Goal: Task Accomplishment & Management: Manage account settings

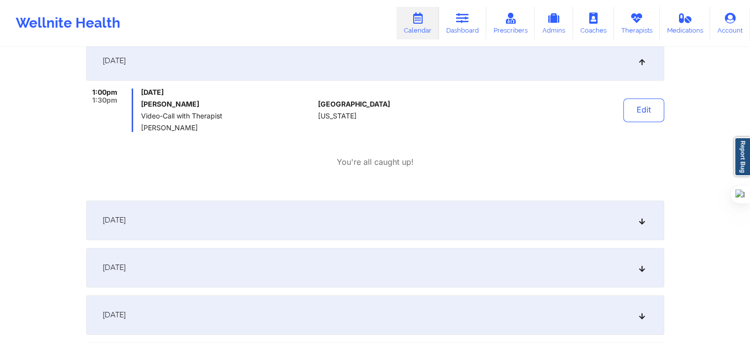
click at [426, 24] on link "Calendar" at bounding box center [417, 23] width 42 height 33
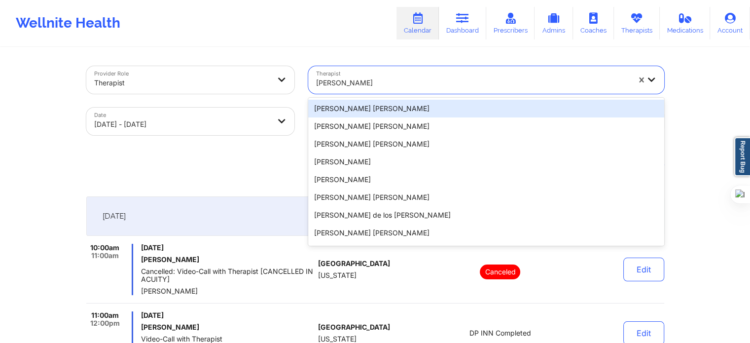
click at [399, 74] on div "[PERSON_NAME]" at bounding box center [473, 83] width 314 height 22
select select "2025-9"
select select "2025-10"
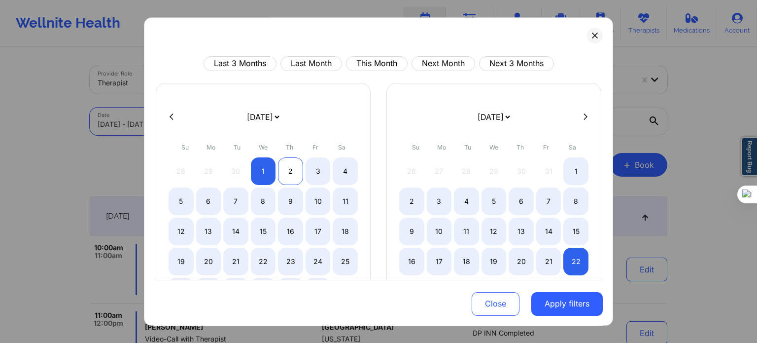
click at [288, 171] on div "2" at bounding box center [290, 171] width 25 height 28
select select "2025-9"
select select "2025-10"
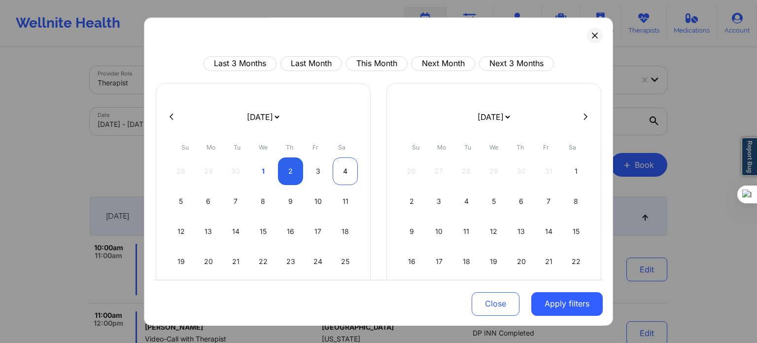
select select "2025-9"
select select "2025-10"
click at [336, 169] on div "4" at bounding box center [345, 171] width 25 height 28
select select "2025-9"
select select "2025-10"
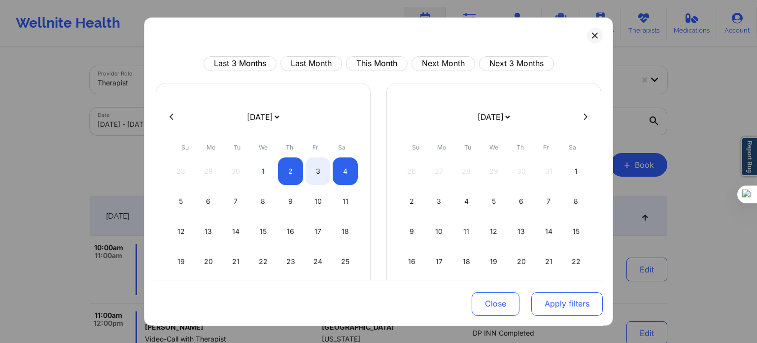
click at [554, 302] on button "Apply filters" at bounding box center [566, 303] width 71 height 24
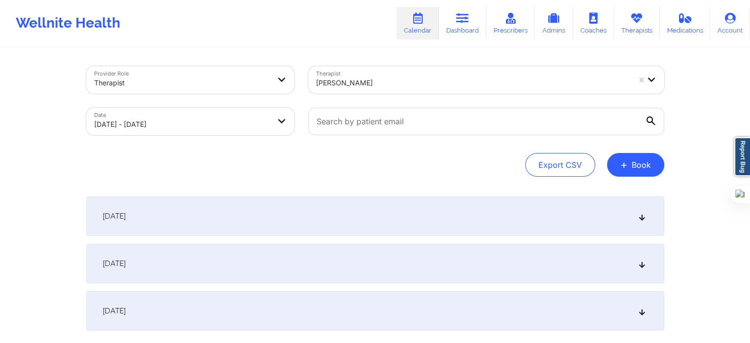
click at [391, 73] on div "[PERSON_NAME]" at bounding box center [473, 83] width 314 height 22
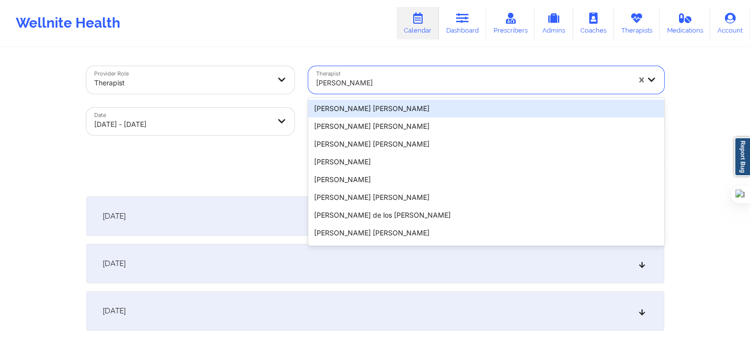
paste input "[PERSON_NAME]"
type input "[PERSON_NAME]"
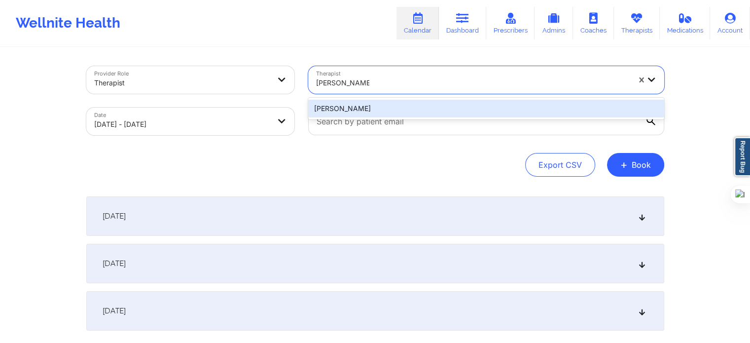
click at [396, 106] on div "[PERSON_NAME]" at bounding box center [486, 109] width 356 height 18
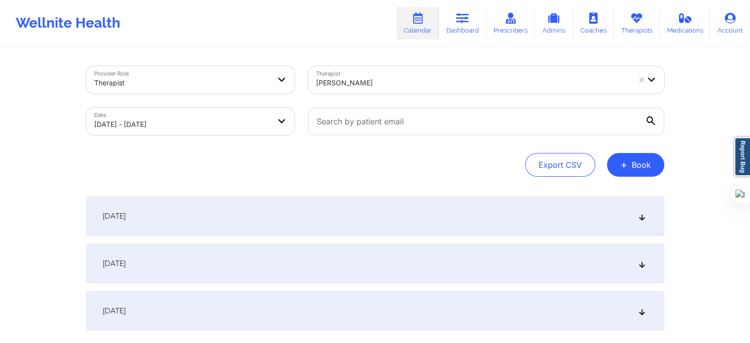
click at [646, 118] on icon at bounding box center [650, 120] width 9 height 9
click at [646, 118] on input "text" at bounding box center [486, 121] width 356 height 28
paste input "[EMAIL_ADDRESS][DOMAIN_NAME]"
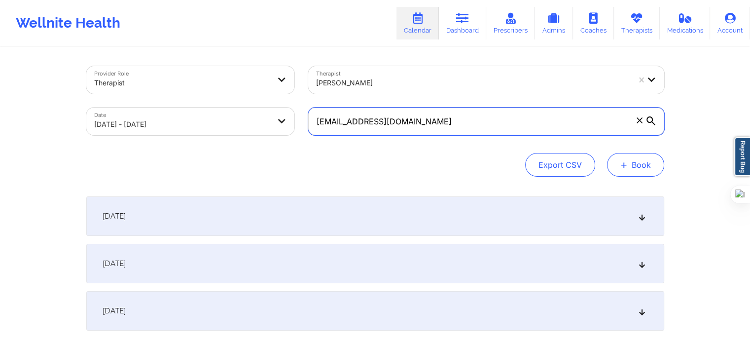
type input "[EMAIL_ADDRESS][DOMAIN_NAME]"
click at [630, 163] on button "+ Book" at bounding box center [635, 165] width 57 height 24
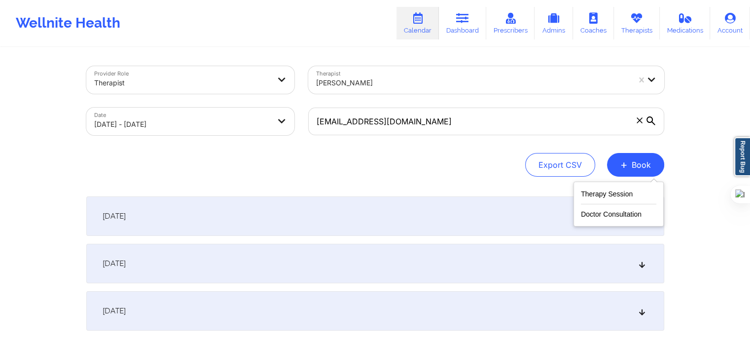
click at [678, 151] on div "Provider Role Therapist Therapist Marcos Villareal Date 10/02/2025 - 10/04/2025…" at bounding box center [375, 185] width 750 height 370
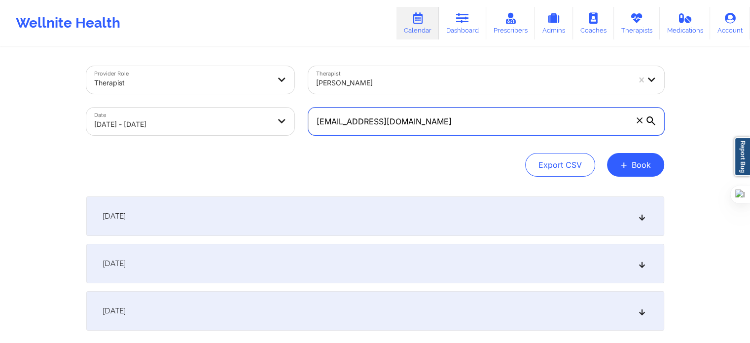
click at [650, 116] on input "[EMAIL_ADDRESS][DOMAIN_NAME]" at bounding box center [486, 121] width 356 height 28
click at [682, 141] on div "Provider Role Therapist Therapist Marcos Villareal Date 10/02/2025 - 10/04/2025…" at bounding box center [375, 185] width 750 height 370
click at [198, 224] on div "[DATE]" at bounding box center [375, 215] width 578 height 39
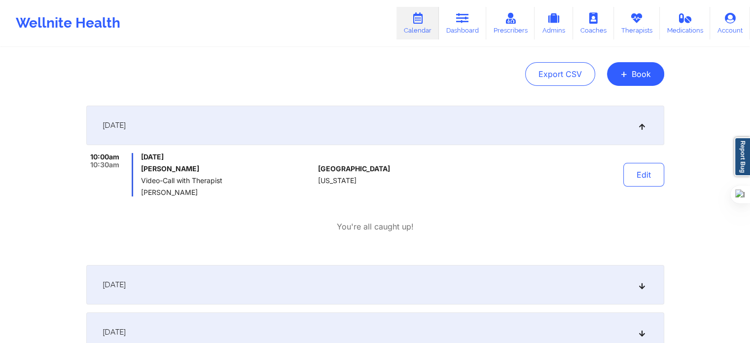
scroll to position [99, 0]
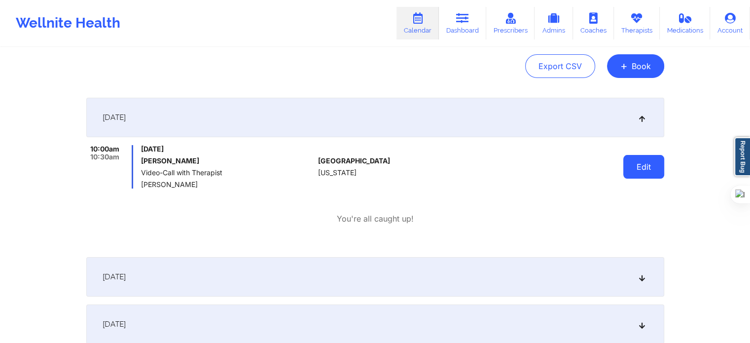
click at [635, 171] on button "Edit" at bounding box center [643, 167] width 41 height 24
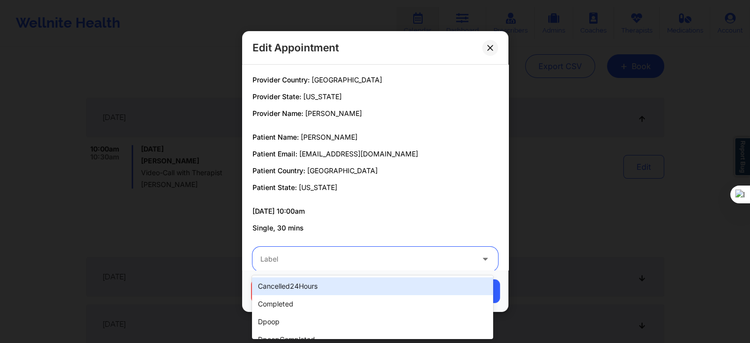
click at [313, 257] on div at bounding box center [366, 259] width 213 height 12
click at [303, 293] on div "rescheduled" at bounding box center [372, 288] width 241 height 18
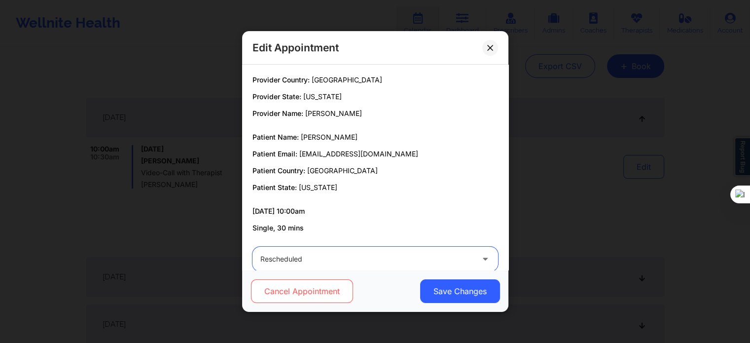
click at [303, 291] on button "Cancel Appointment" at bounding box center [301, 291] width 102 height 24
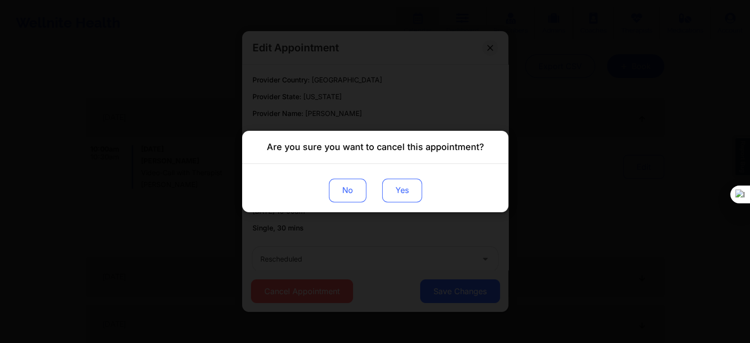
click at [388, 184] on button "Yes" at bounding box center [402, 190] width 40 height 24
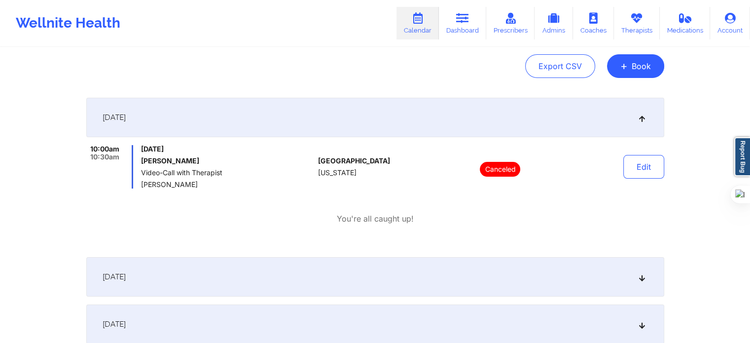
click at [427, 21] on link "Calendar" at bounding box center [417, 23] width 42 height 33
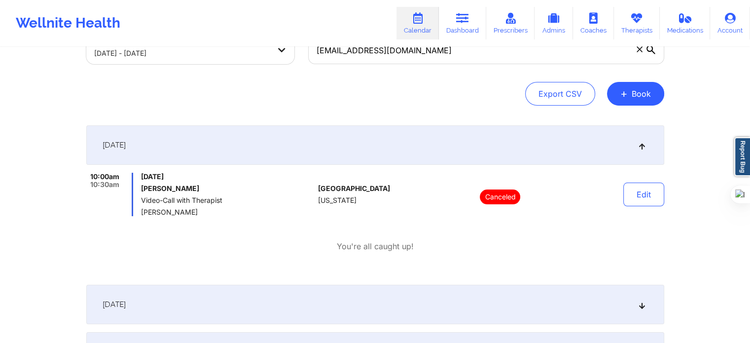
scroll to position [0, 0]
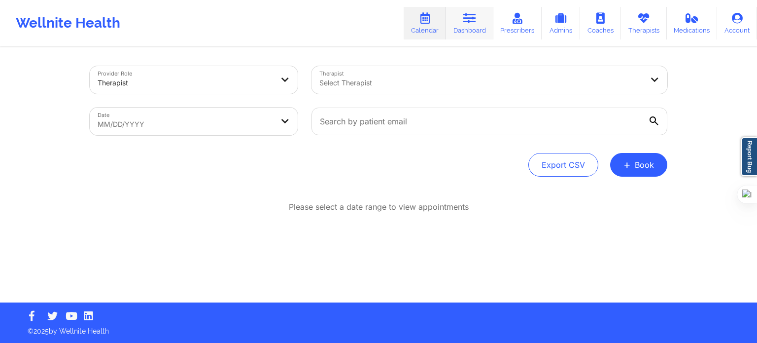
drag, startPoint x: 460, startPoint y: 27, endPoint x: 456, endPoint y: 24, distance: 5.2
click at [460, 27] on link "Dashboard" at bounding box center [469, 23] width 47 height 33
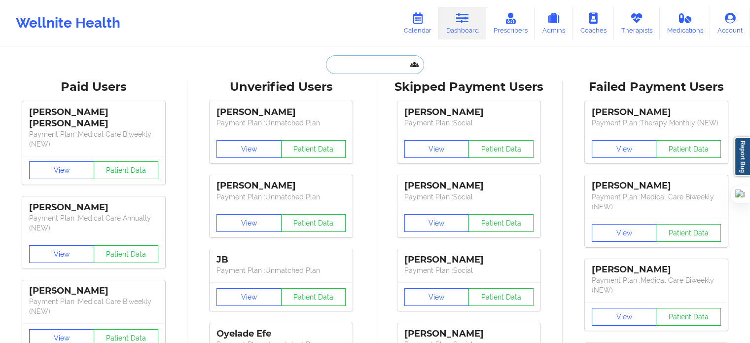
click at [356, 67] on input "text" at bounding box center [375, 64] width 98 height 19
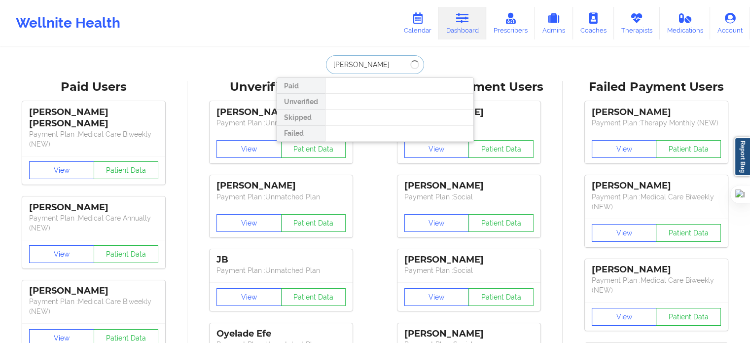
type input "[PERSON_NAME]"
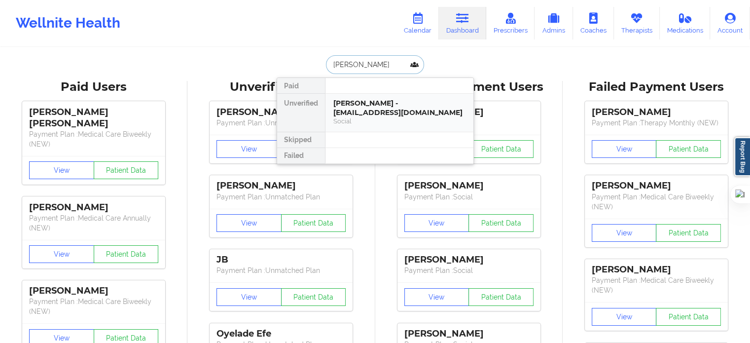
click at [356, 118] on div "Social" at bounding box center [399, 121] width 132 height 8
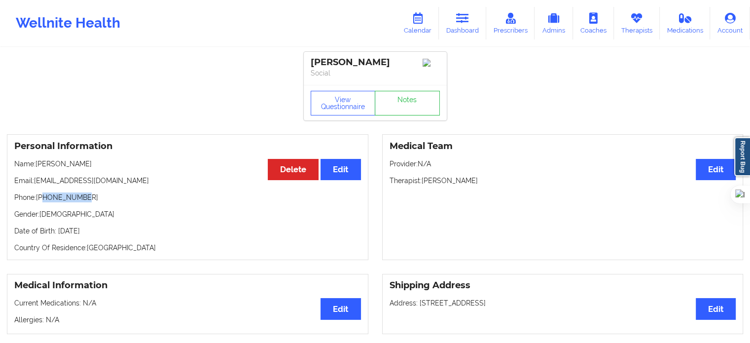
drag, startPoint x: 83, startPoint y: 200, endPoint x: 42, endPoint y: 203, distance: 41.0
click at [42, 202] on p "Phone: [PHONE_NUMBER]" at bounding box center [187, 197] width 347 height 10
copy p "2147182638"
click at [623, 24] on link "Therapists" at bounding box center [637, 23] width 46 height 33
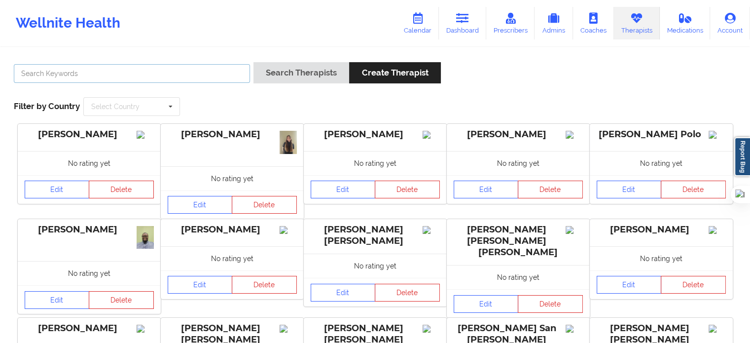
click at [230, 71] on input "text" at bounding box center [132, 73] width 236 height 19
type input "[PERSON_NAME]"
click at [253, 62] on button "Search Therapists" at bounding box center [301, 72] width 96 height 21
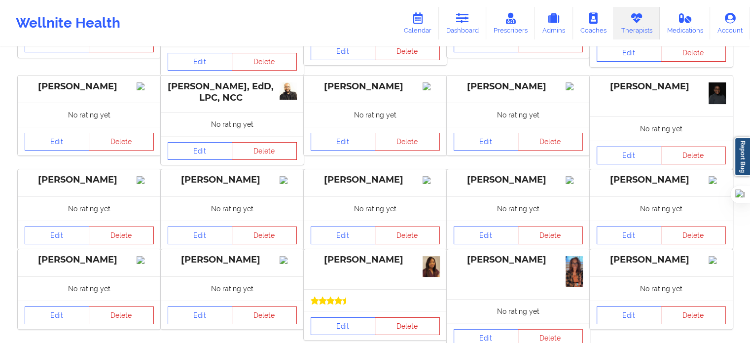
scroll to position [230, 0]
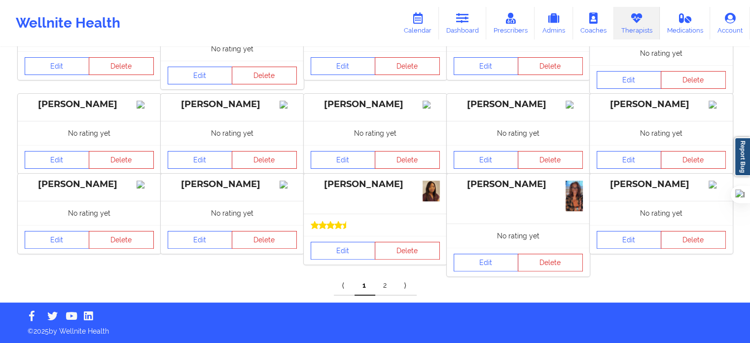
click at [387, 289] on link "2" at bounding box center [385, 286] width 21 height 20
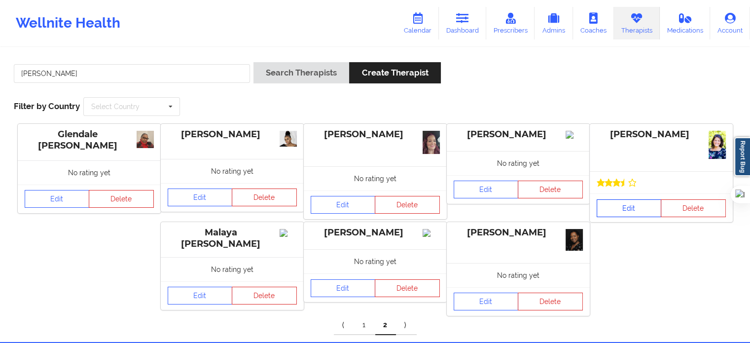
click at [615, 202] on link "Edit" at bounding box center [629, 208] width 65 height 18
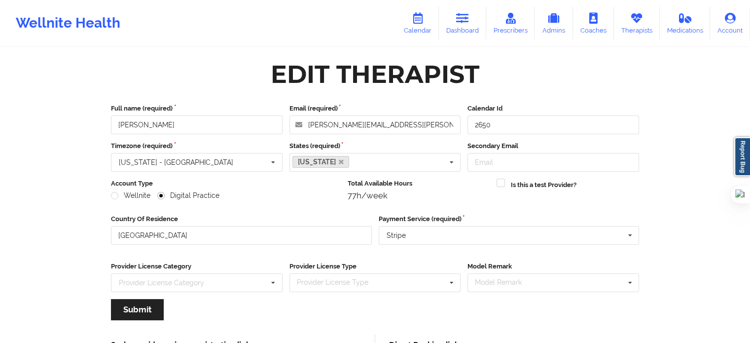
drag, startPoint x: 423, startPoint y: 30, endPoint x: 341, endPoint y: 3, distance: 86.1
click at [423, 30] on link "Calendar" at bounding box center [417, 23] width 42 height 33
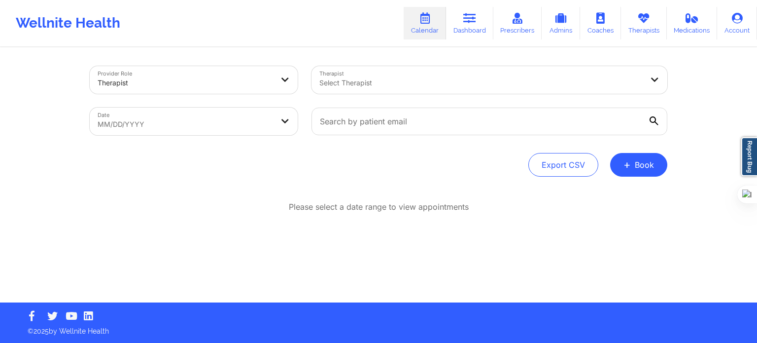
click at [389, 77] on div at bounding box center [480, 83] width 323 height 12
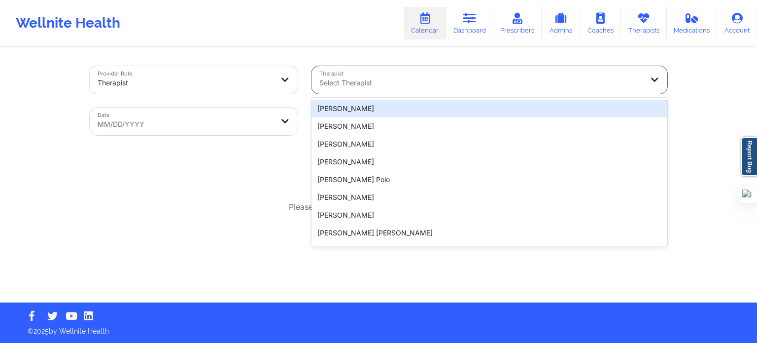
paste input "[PERSON_NAME]"
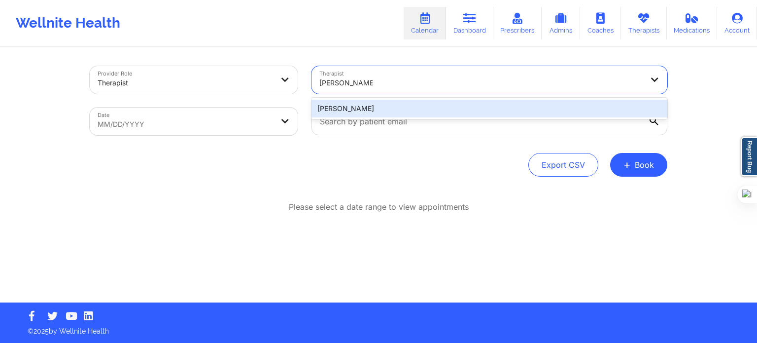
type input "[PERSON_NAME]"
select select "2025-8"
select select "2025-9"
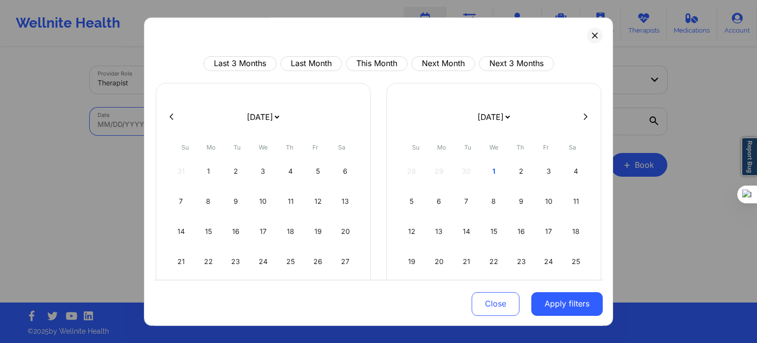
click at [193, 125] on body "Wellnite Health Calendar Dashboard Prescribers Admins Coaches Therapists Medica…" at bounding box center [378, 171] width 757 height 343
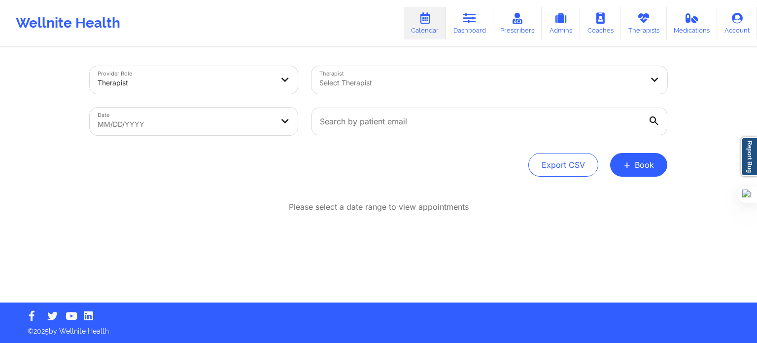
click at [377, 88] on div at bounding box center [480, 83] width 323 height 12
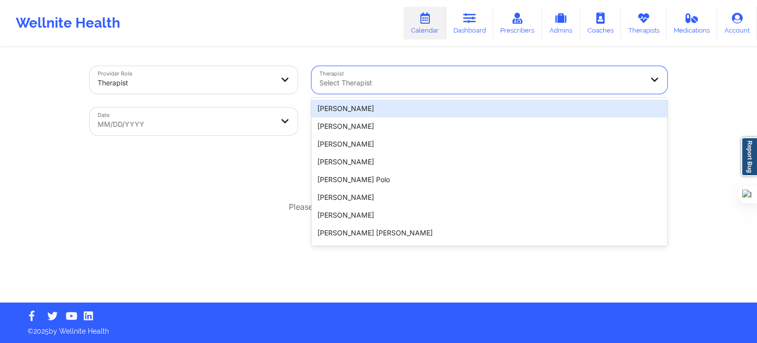
paste input "[PERSON_NAME]"
type input "[PERSON_NAME]"
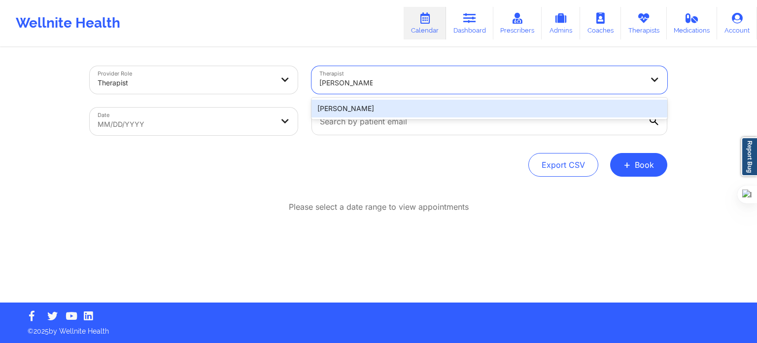
click at [372, 108] on div "[PERSON_NAME]" at bounding box center [490, 109] width 356 height 18
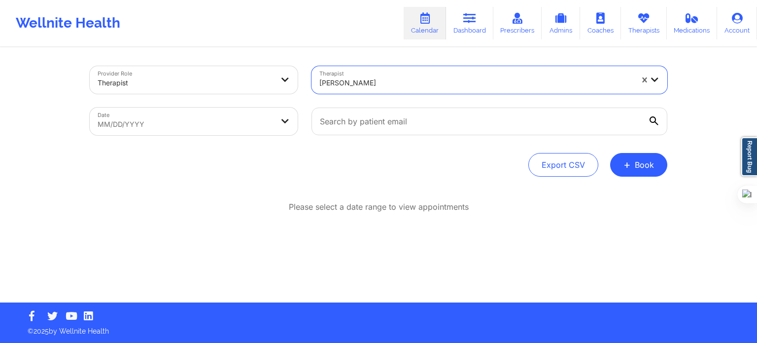
click at [221, 176] on div "Export CSV + Book" at bounding box center [379, 165] width 578 height 24
click at [238, 122] on body "Wellnite Health Calendar Dashboard Prescribers Admins Coaches Therapists Medica…" at bounding box center [378, 171] width 757 height 343
select select "2025-8"
select select "2025-9"
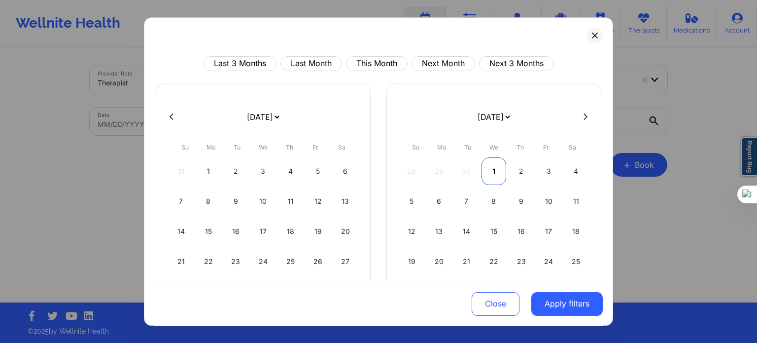
click at [490, 167] on div "1" at bounding box center [494, 171] width 25 height 28
select select "2025-9"
select select "2025-10"
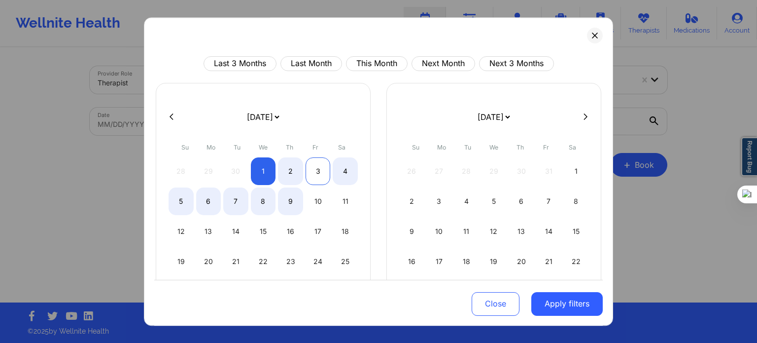
select select "2025-9"
select select "2025-10"
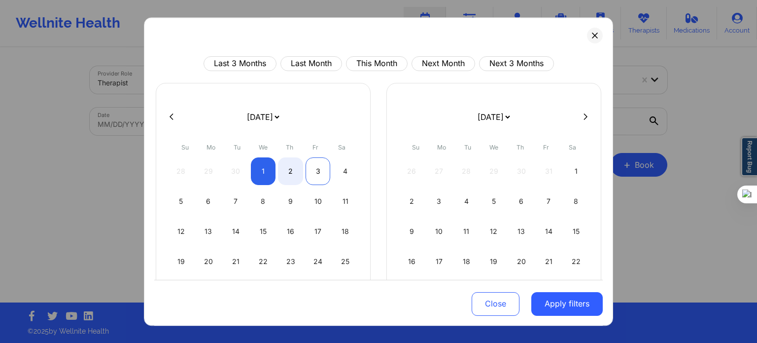
click at [321, 176] on div "3" at bounding box center [318, 171] width 25 height 28
select select "2025-9"
select select "2025-10"
click at [559, 307] on button "Apply filters" at bounding box center [566, 303] width 71 height 24
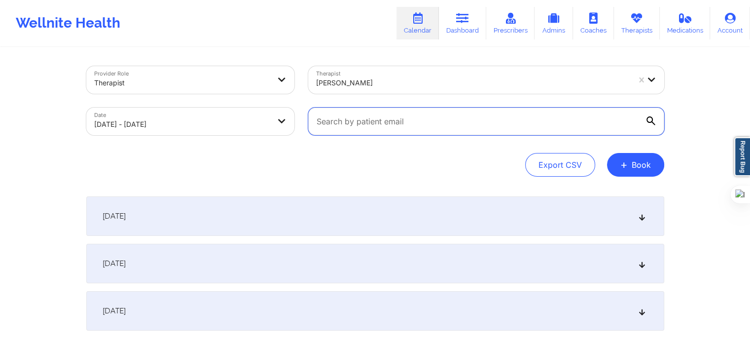
click at [339, 121] on input "text" at bounding box center [486, 121] width 356 height 28
paste input "[PERSON_NAME][EMAIL_ADDRESS][DOMAIN_NAME]"
type input "[PERSON_NAME][EMAIL_ADDRESS][DOMAIN_NAME]"
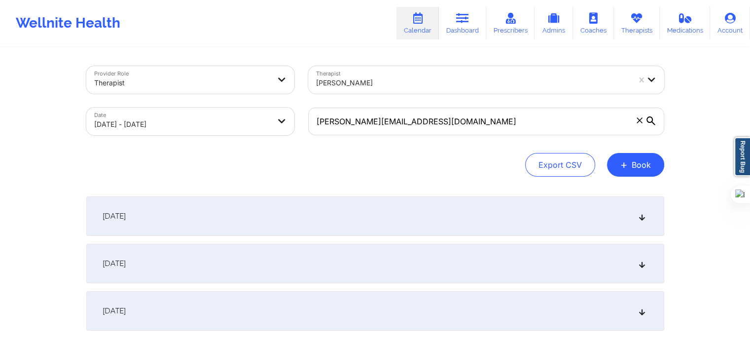
click at [362, 167] on div "Export CSV + Book" at bounding box center [375, 165] width 578 height 24
click at [231, 226] on div "[DATE]" at bounding box center [375, 215] width 578 height 39
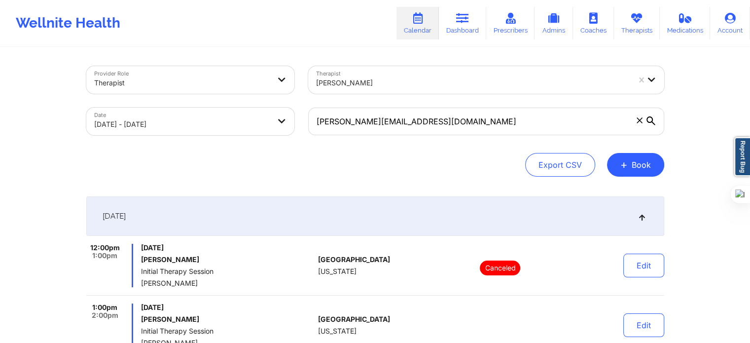
scroll to position [49, 0]
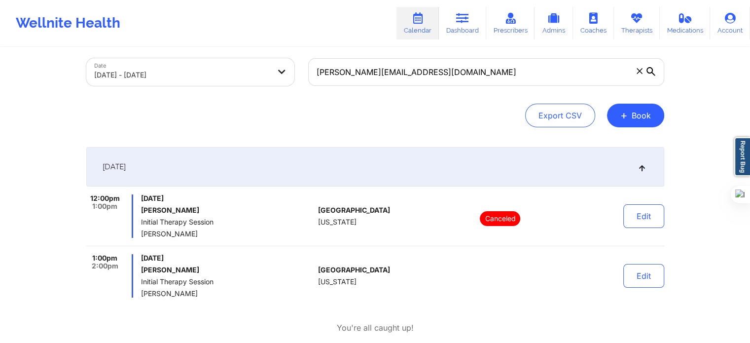
click at [181, 297] on span "[PERSON_NAME]" at bounding box center [227, 293] width 173 height 8
click at [623, 279] on button "Edit" at bounding box center [643, 276] width 41 height 24
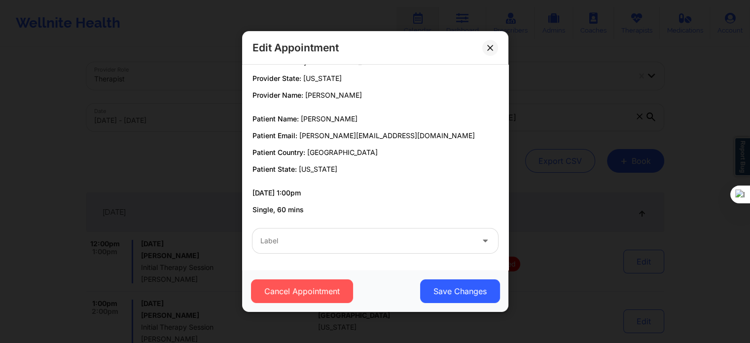
scroll to position [0, 0]
click at [493, 42] on button at bounding box center [490, 48] width 16 height 16
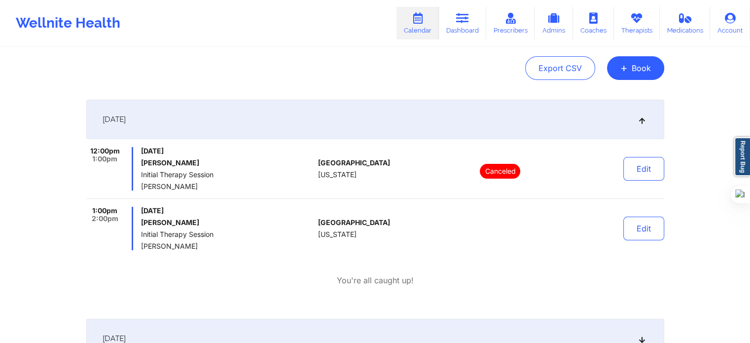
scroll to position [99, 0]
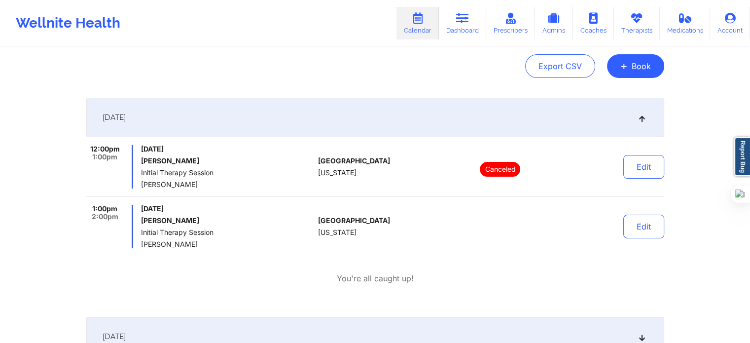
drag, startPoint x: 91, startPoint y: 210, endPoint x: 257, endPoint y: 209, distance: 166.2
click at [257, 209] on div "1:00pm 2:00pm [DATE] [PERSON_NAME] Initial Therapy Session [PERSON_NAME]" at bounding box center [200, 226] width 228 height 43
copy div "1:00pm 2:00pm [DATE]"
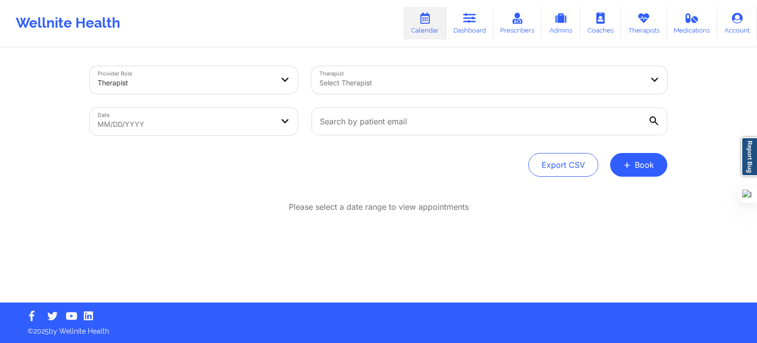
click at [209, 77] on div at bounding box center [186, 83] width 176 height 12
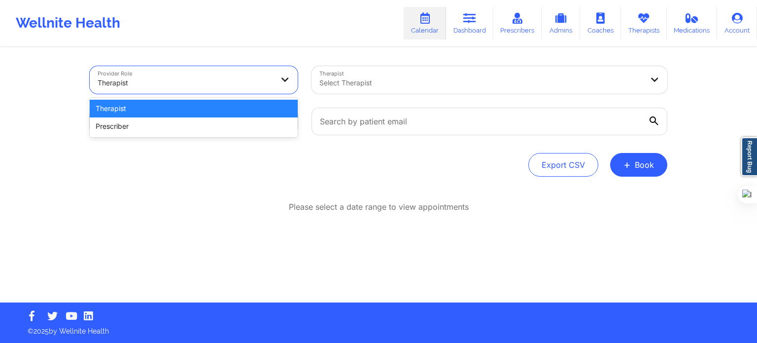
click at [195, 108] on div "Therapist" at bounding box center [194, 109] width 208 height 18
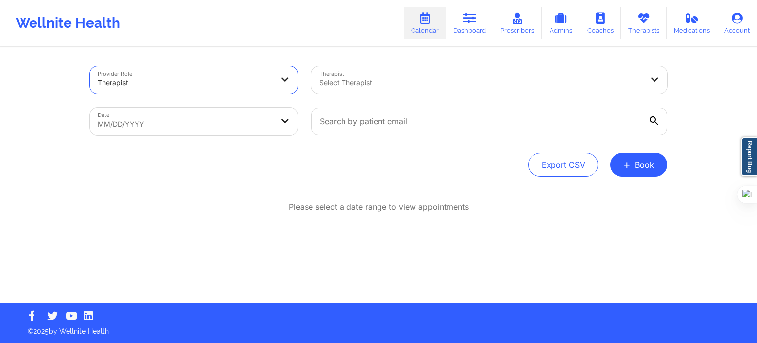
click at [339, 83] on div at bounding box center [480, 83] width 323 height 12
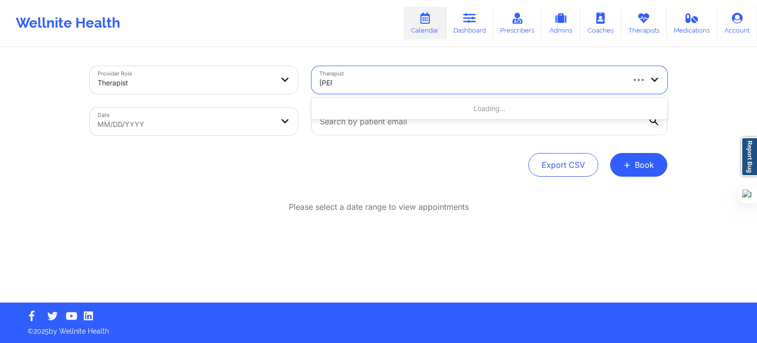
type input "kelli"
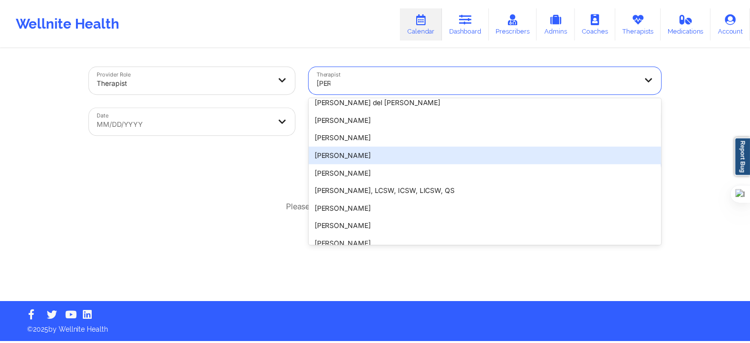
scroll to position [69, 0]
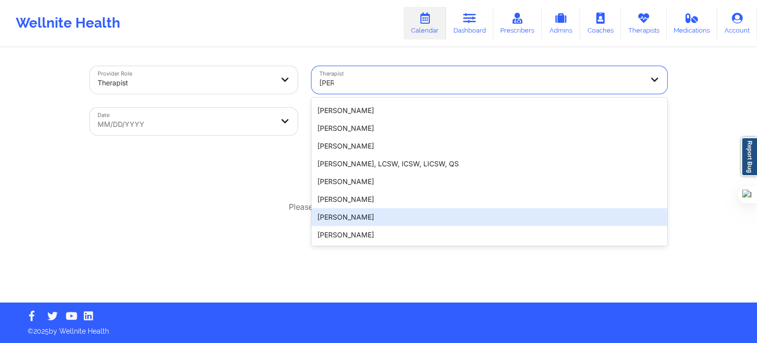
click at [360, 215] on div "[PERSON_NAME]" at bounding box center [490, 217] width 356 height 18
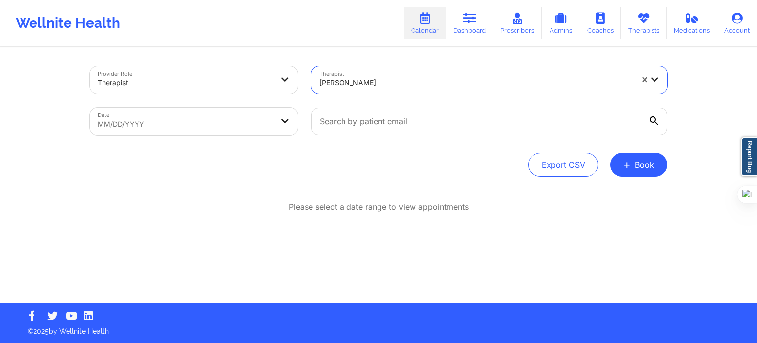
click at [185, 115] on body "Wellnite Health Calendar Dashboard Prescribers Admins Coaches Therapists Medica…" at bounding box center [378, 171] width 757 height 343
select select "2025-8"
select select "2025-9"
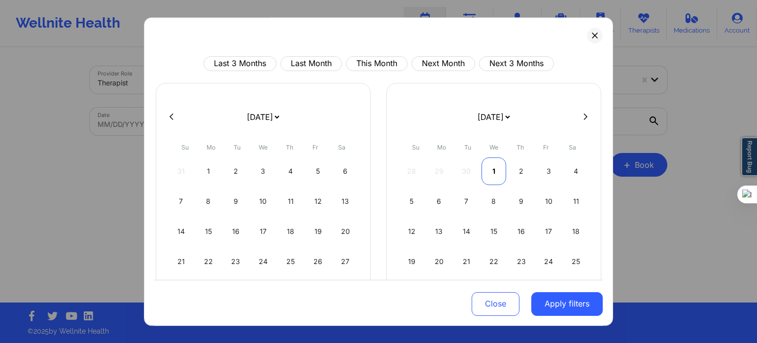
click at [493, 169] on div "1" at bounding box center [494, 171] width 25 height 28
select select "2025-9"
select select "2025-10"
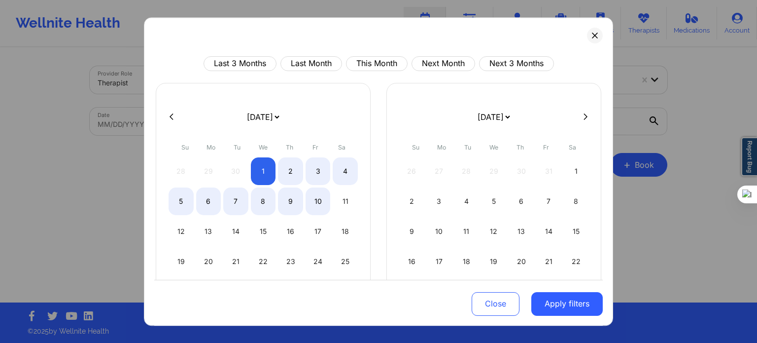
select select "2025-9"
select select "2025-10"
select select "2025-9"
select select "2025-10"
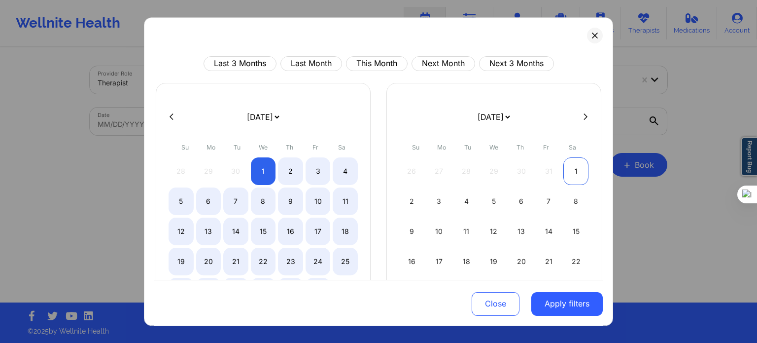
click at [574, 167] on div "1" at bounding box center [576, 171] width 25 height 28
select select "2025-9"
select select "2025-10"
click at [510, 65] on button "Next 3 Months" at bounding box center [516, 63] width 75 height 15
select select "2025-10"
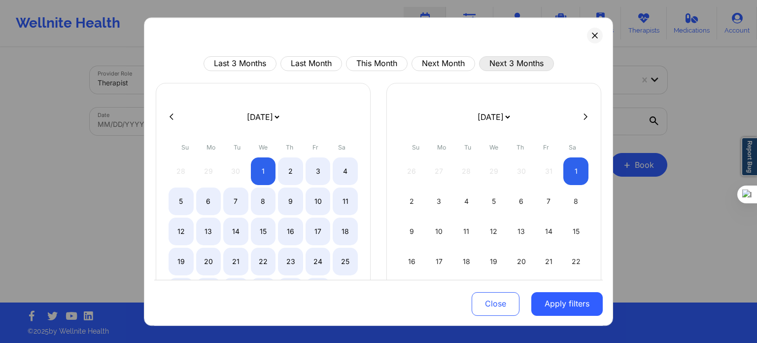
select select "2025-11"
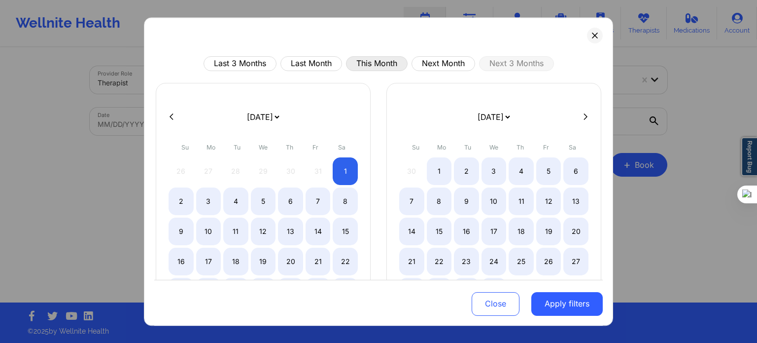
click at [386, 62] on button "This Month" at bounding box center [377, 63] width 62 height 15
select select "2025-9"
select select "2025-10"
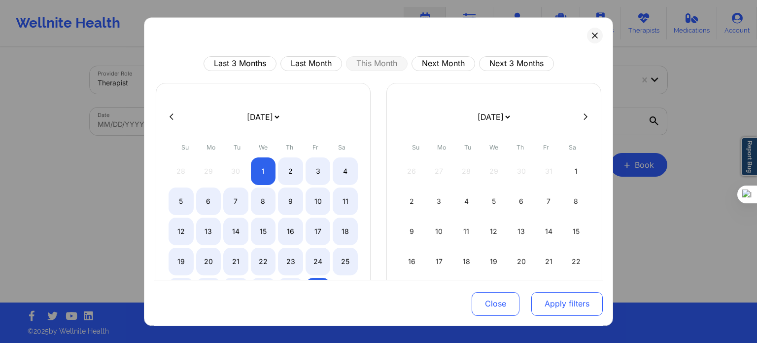
click at [572, 299] on button "Apply filters" at bounding box center [566, 303] width 71 height 24
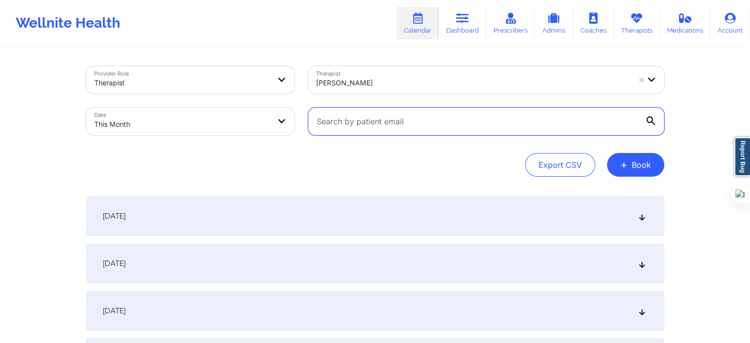
click at [374, 118] on input "text" at bounding box center [486, 121] width 356 height 28
paste input "(352) 585-6059"
type input "(352) 585-6059"
paste input "joy3820@gmail.com"
click at [647, 116] on input "joy3820@gmail.com" at bounding box center [486, 121] width 356 height 28
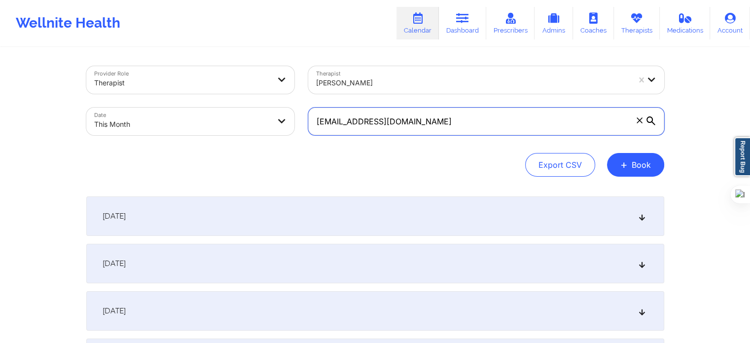
type input "joy3820@gmail.com"
click at [270, 219] on div "[DATE]" at bounding box center [375, 215] width 578 height 39
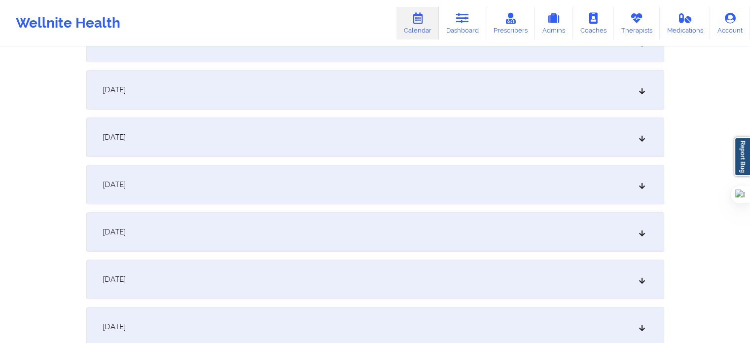
scroll to position [641, 0]
click at [209, 191] on div "October 10, 2025" at bounding box center [375, 180] width 578 height 39
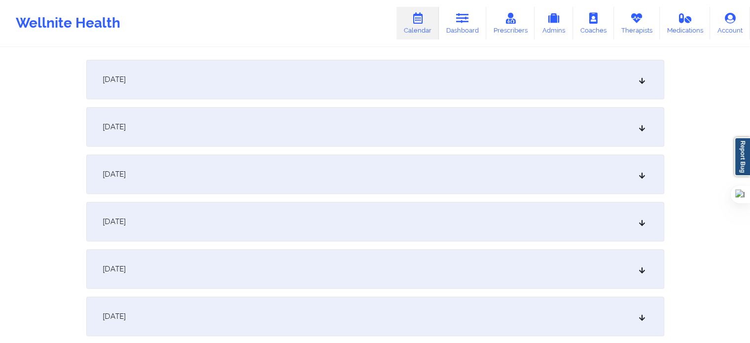
scroll to position [937, 0]
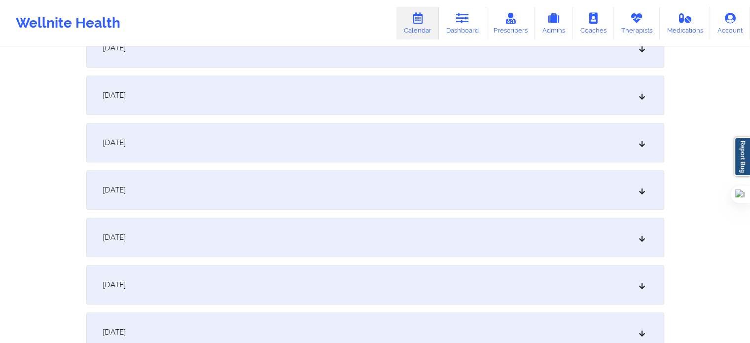
click at [184, 272] on div "October 17, 2025" at bounding box center [375, 284] width 578 height 39
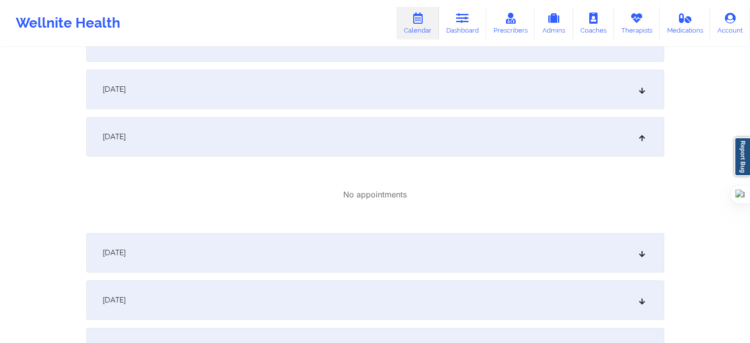
scroll to position [1233, 0]
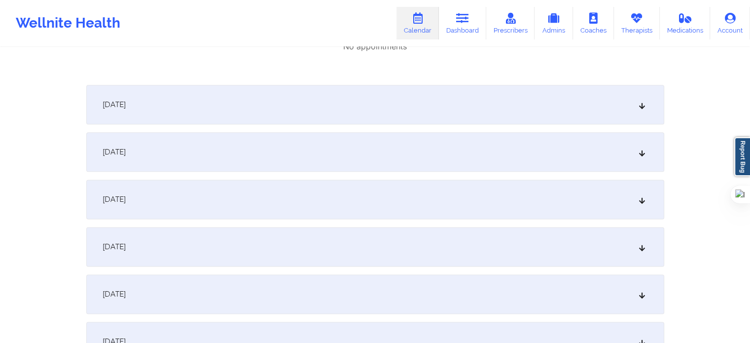
click at [227, 119] on div "October 18, 2025" at bounding box center [375, 104] width 578 height 39
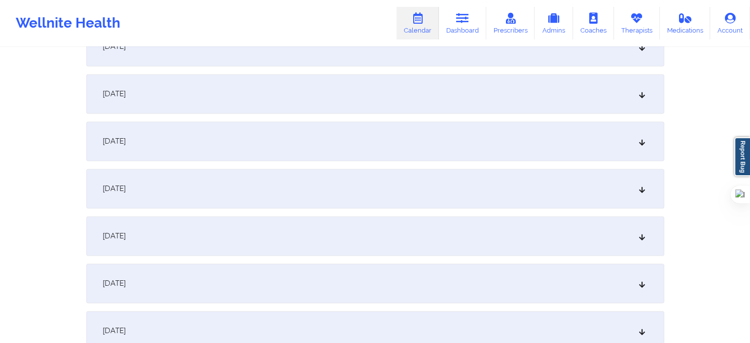
scroll to position [1430, 0]
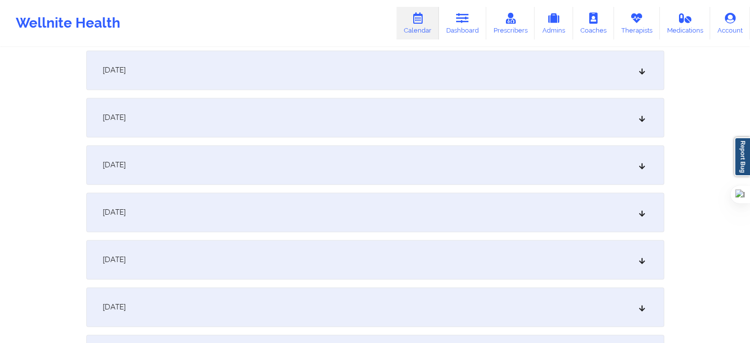
click at [204, 260] on div "October 24, 2025" at bounding box center [375, 259] width 578 height 39
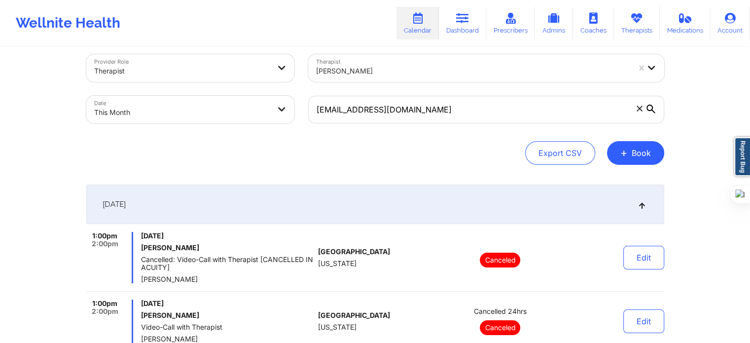
scroll to position [0, 0]
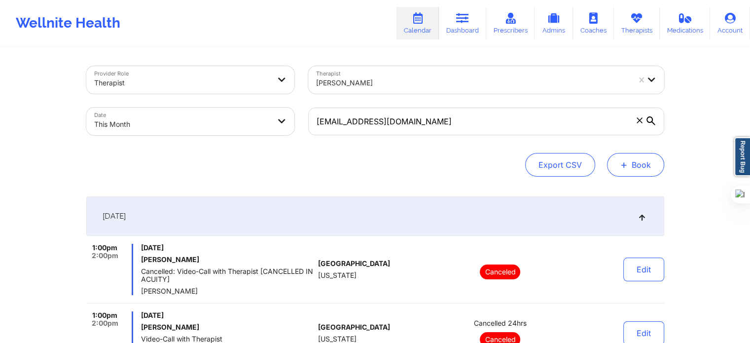
click at [637, 164] on button "+ Book" at bounding box center [635, 165] width 57 height 24
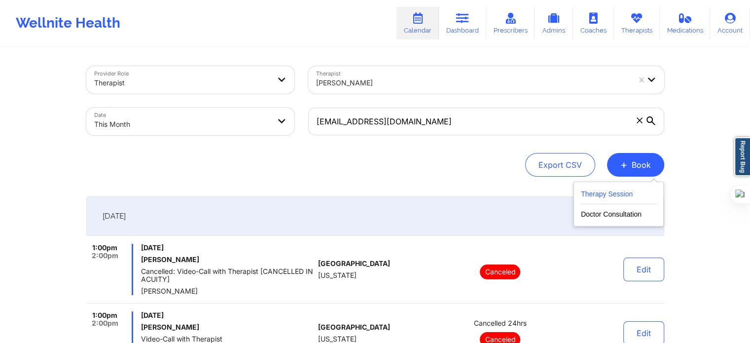
click at [613, 189] on button "Therapy Session" at bounding box center [618, 196] width 75 height 16
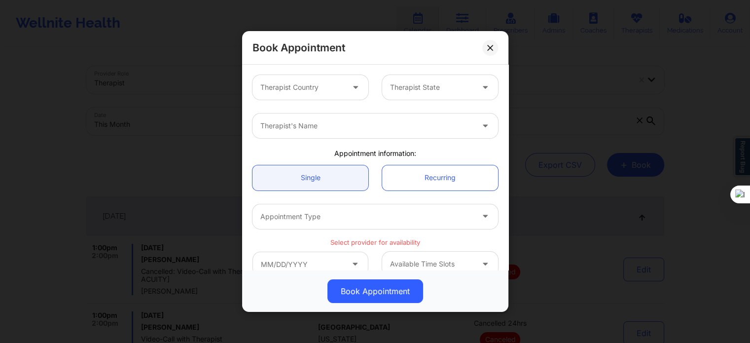
click at [339, 93] on div at bounding box center [301, 87] width 83 height 12
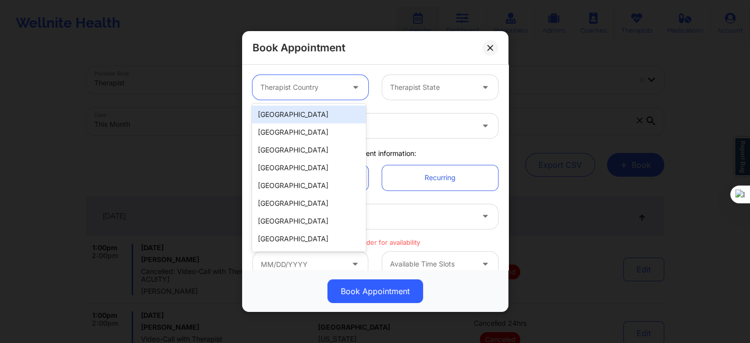
click at [331, 108] on div "[GEOGRAPHIC_DATA]" at bounding box center [308, 115] width 113 height 18
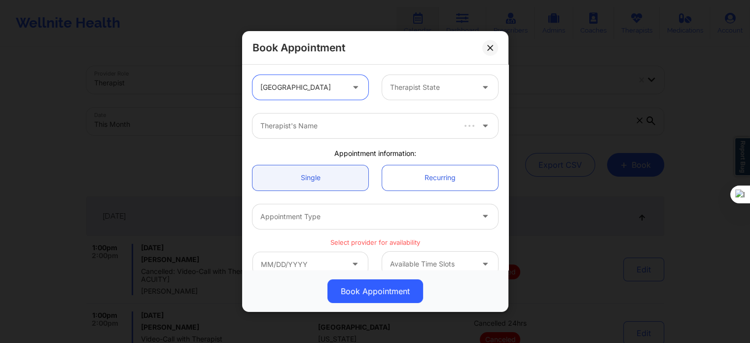
click at [390, 90] on div at bounding box center [431, 87] width 83 height 12
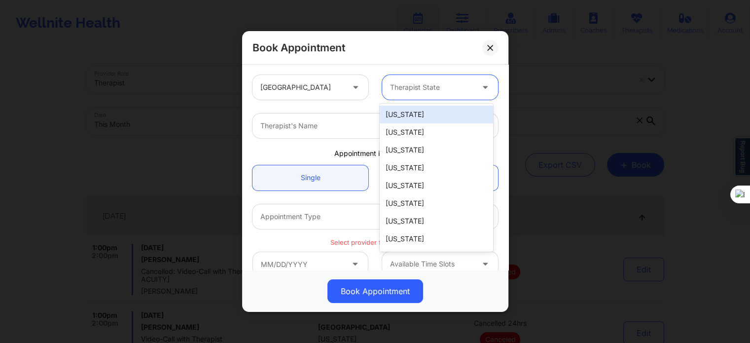
type input "f"
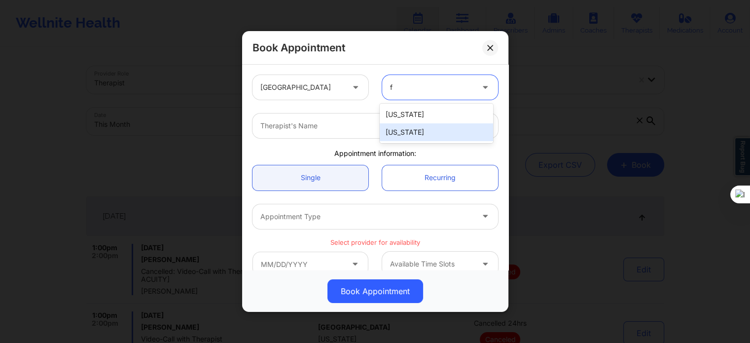
click at [406, 131] on div "[US_STATE]" at bounding box center [436, 132] width 113 height 18
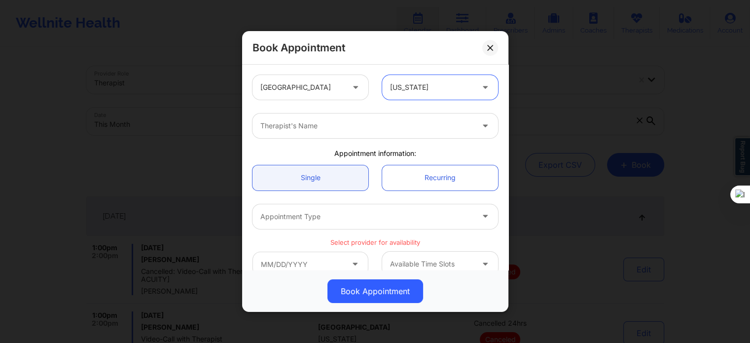
click at [353, 126] on div at bounding box center [366, 126] width 213 height 12
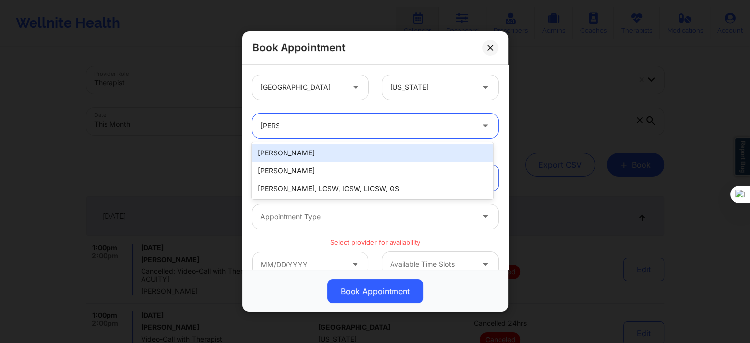
type input "kelli"
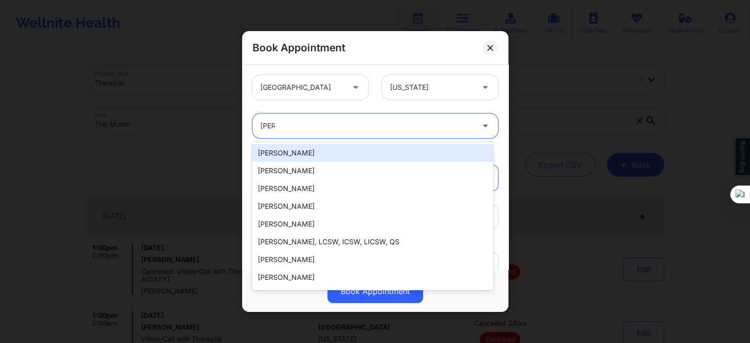
scroll to position [34, 0]
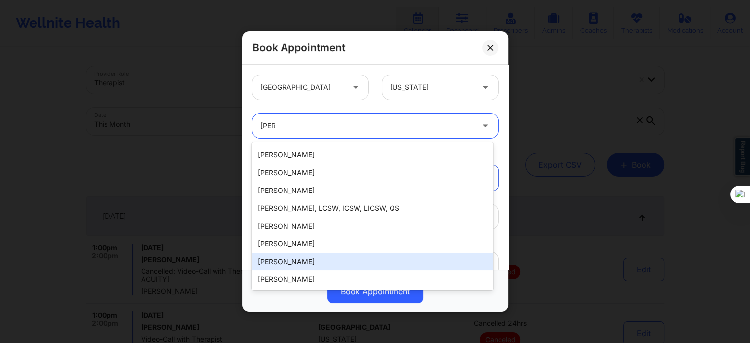
click at [295, 264] on div "[PERSON_NAME]" at bounding box center [372, 261] width 241 height 18
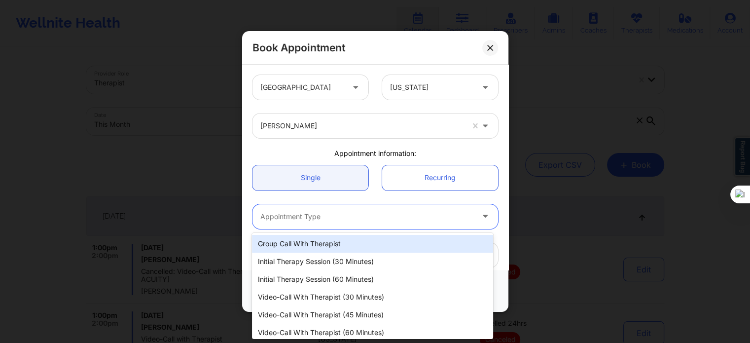
click at [312, 223] on div "Appointment Type" at bounding box center [363, 216] width 222 height 25
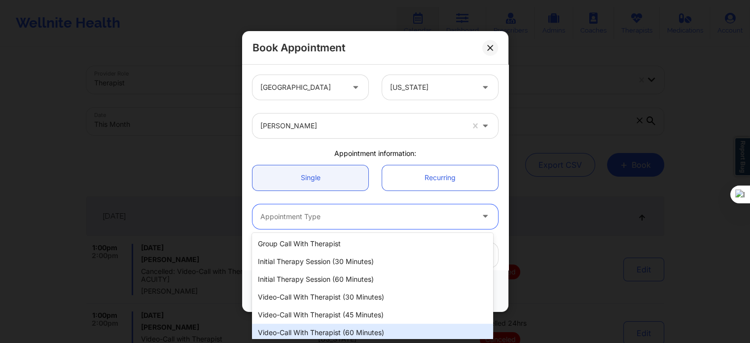
click at [339, 327] on div "Video-Call with Therapist (60 minutes)" at bounding box center [372, 332] width 241 height 18
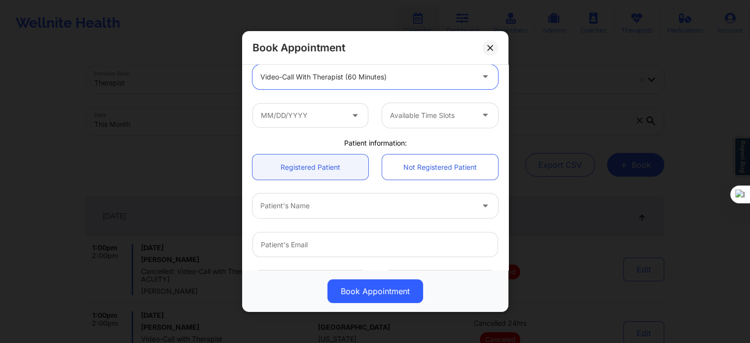
scroll to position [148, 0]
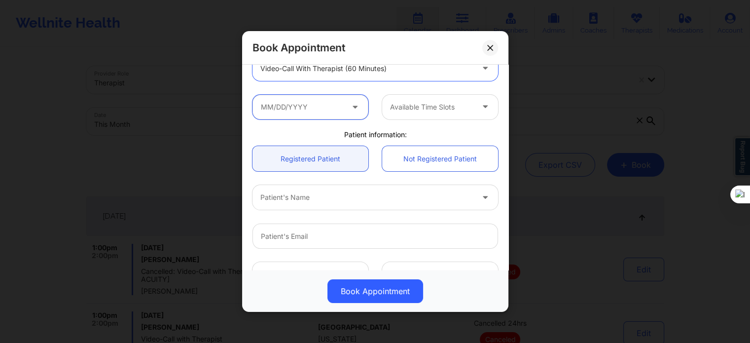
click at [321, 114] on input "text" at bounding box center [310, 107] width 116 height 25
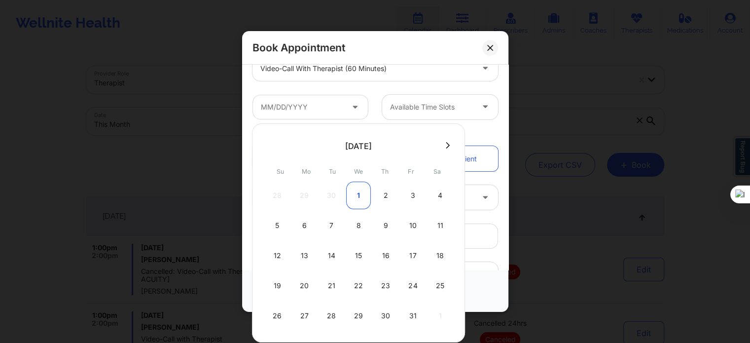
click at [359, 192] on div "1" at bounding box center [358, 195] width 25 height 28
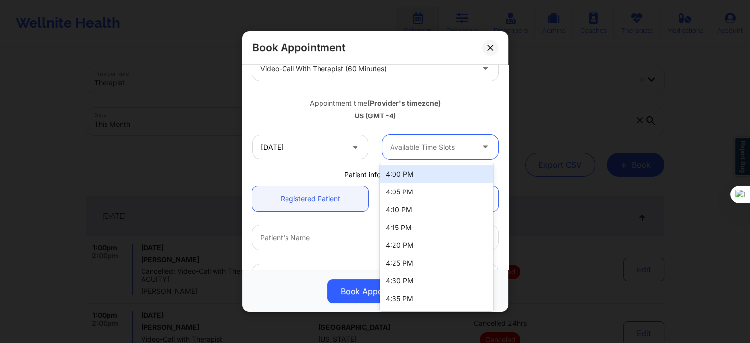
click at [410, 147] on div at bounding box center [431, 147] width 83 height 12
click at [332, 149] on input "10/01/2025" at bounding box center [310, 147] width 116 height 25
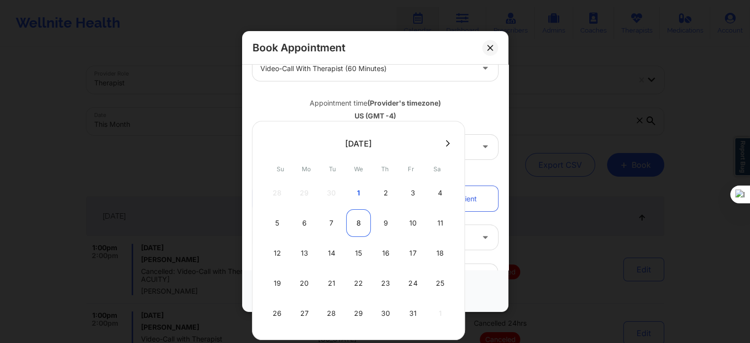
click at [358, 227] on div "8" at bounding box center [358, 223] width 25 height 28
type input "10/08/2025"
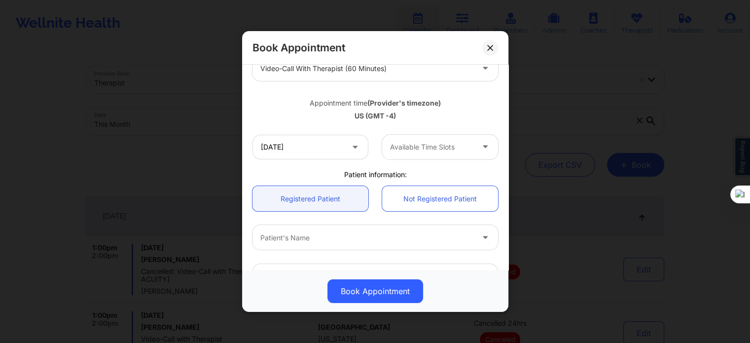
click at [418, 150] on div at bounding box center [431, 147] width 83 height 12
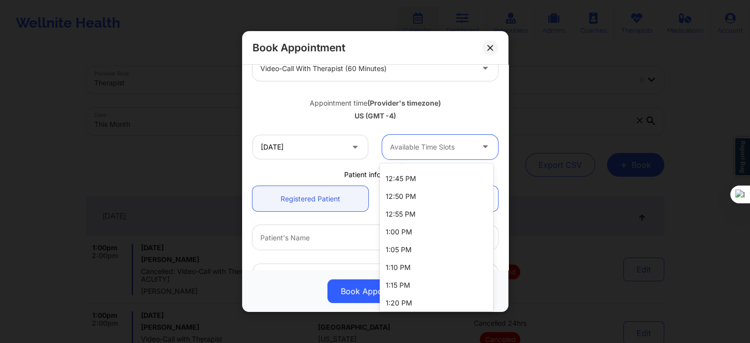
scroll to position [444, 0]
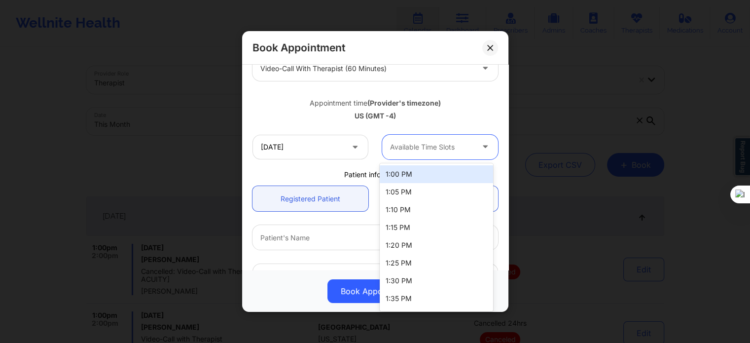
click at [402, 178] on div "1:00 PM" at bounding box center [436, 174] width 113 height 18
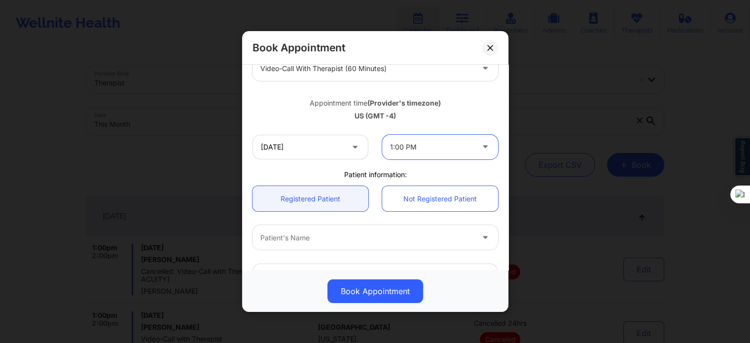
scroll to position [197, 0]
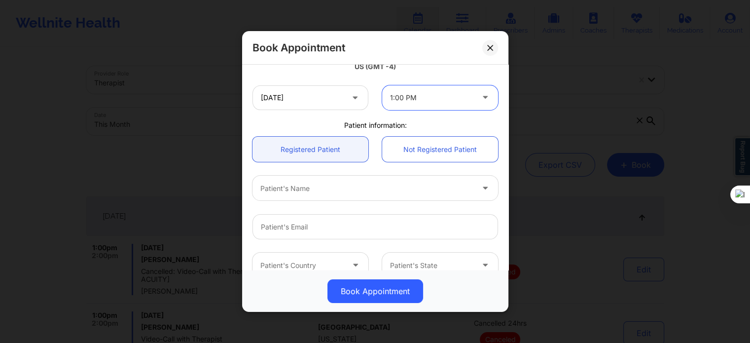
click at [325, 192] on div at bounding box center [366, 188] width 213 height 12
type input "sharon s madd"
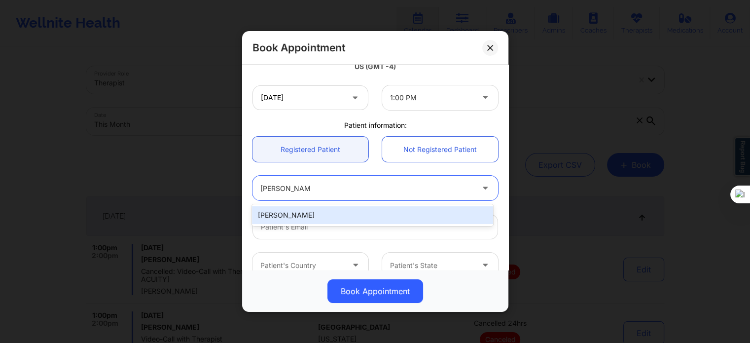
click at [323, 212] on div "SHARON S MADDEN" at bounding box center [372, 215] width 241 height 18
type input "joy3820@gmail.com"
type input "+1352-585-6059"
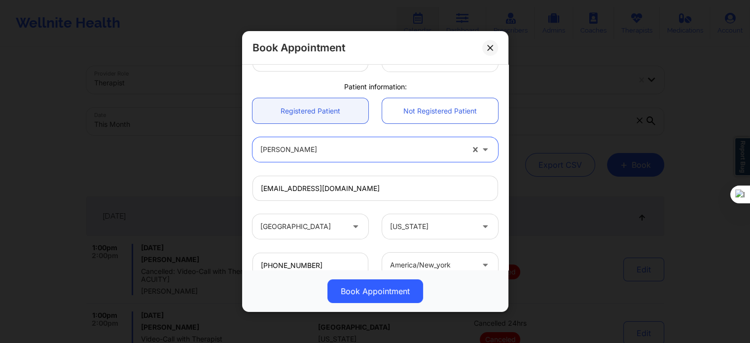
scroll to position [307, 0]
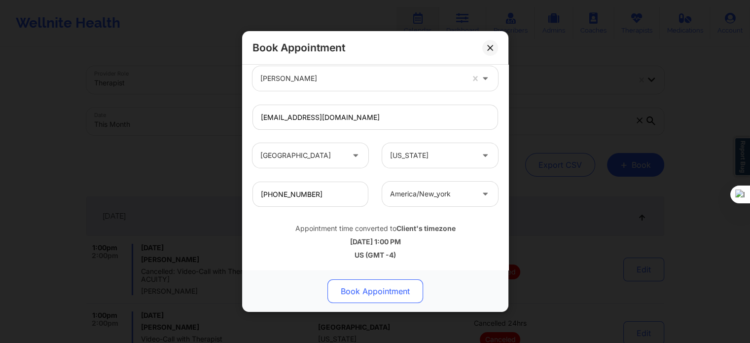
click at [395, 282] on button "Book Appointment" at bounding box center [375, 291] width 96 height 24
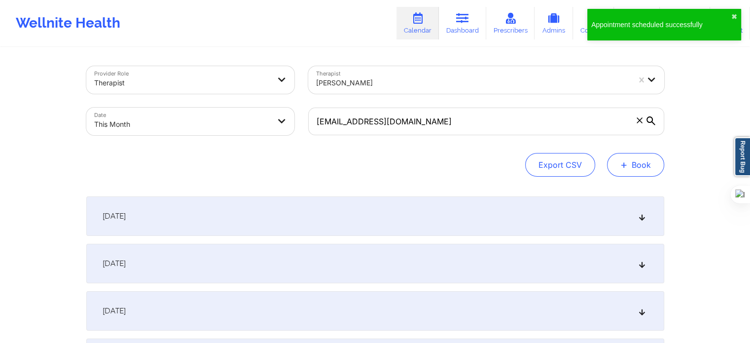
click at [631, 167] on button "+ Book" at bounding box center [635, 165] width 57 height 24
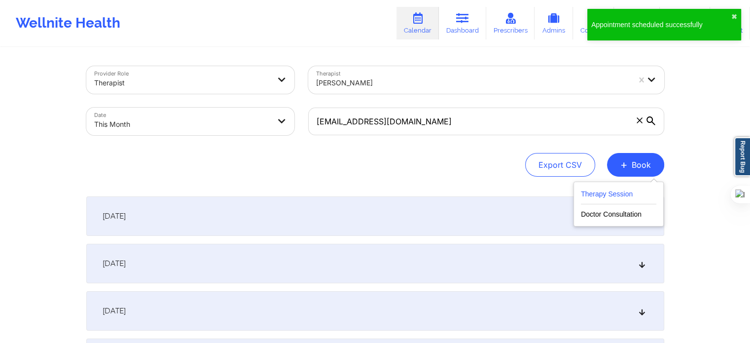
click at [583, 188] on button "Therapy Session" at bounding box center [618, 196] width 75 height 16
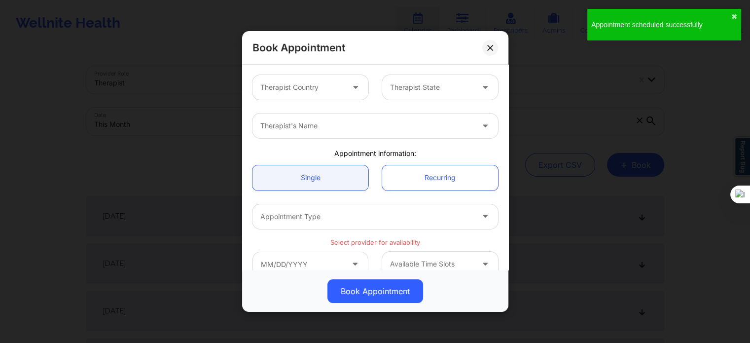
click at [294, 92] on div at bounding box center [301, 87] width 83 height 12
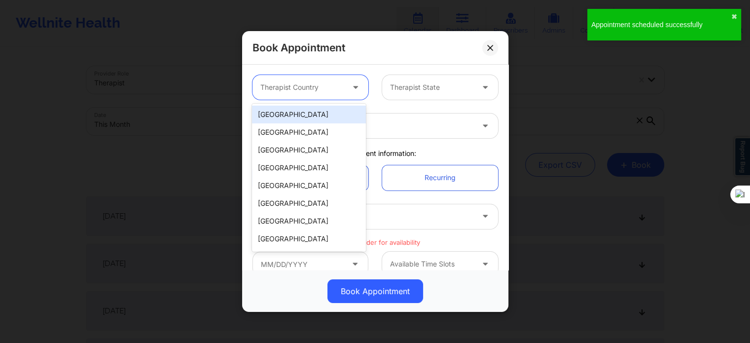
click at [292, 116] on div "[GEOGRAPHIC_DATA]" at bounding box center [308, 115] width 113 height 18
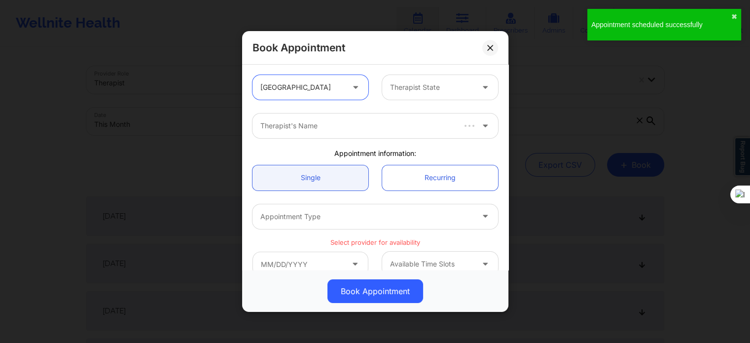
click at [405, 90] on div at bounding box center [431, 87] width 83 height 12
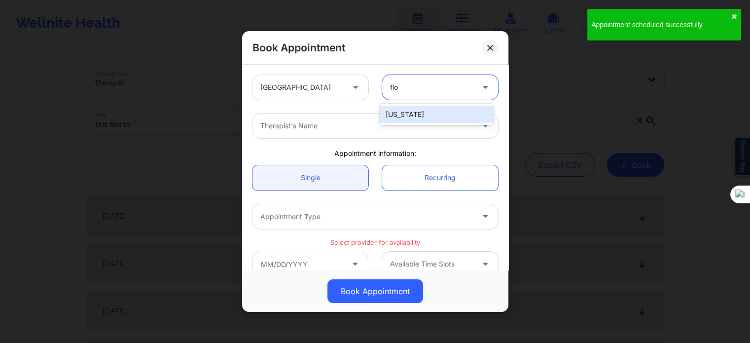
type input "flor"
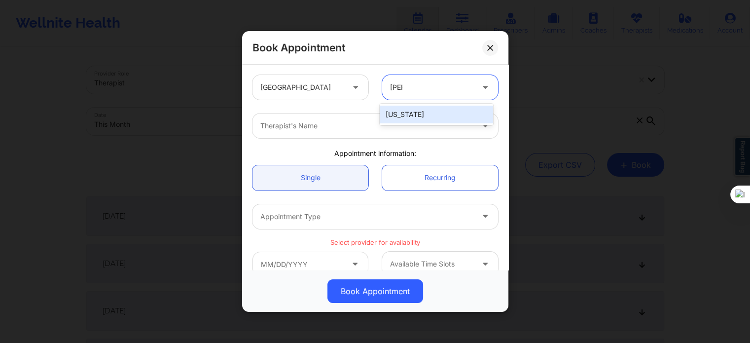
click at [397, 116] on div "[US_STATE]" at bounding box center [436, 115] width 113 height 18
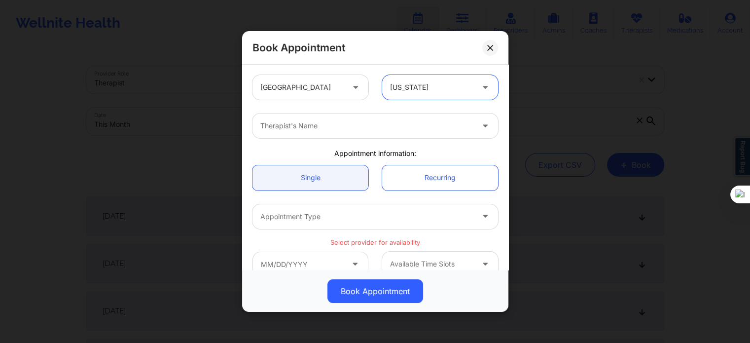
click at [369, 133] on div "Therapist's Name" at bounding box center [363, 125] width 222 height 25
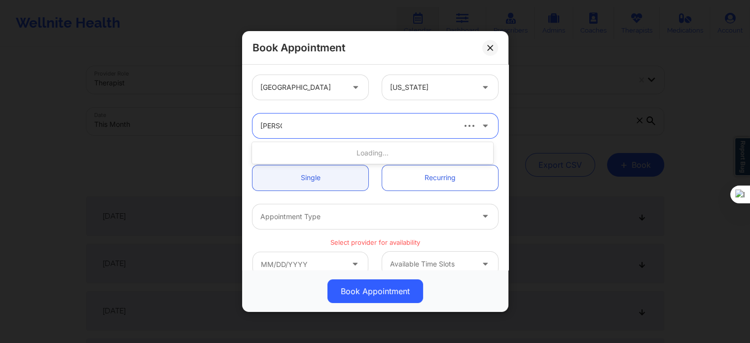
type input "kelli wa"
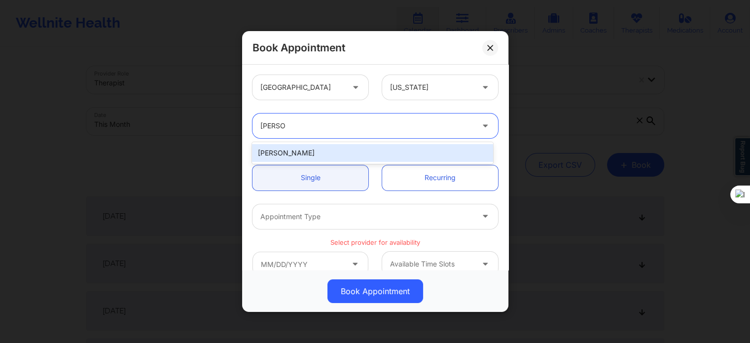
click at [346, 153] on div "[PERSON_NAME]" at bounding box center [372, 153] width 241 height 18
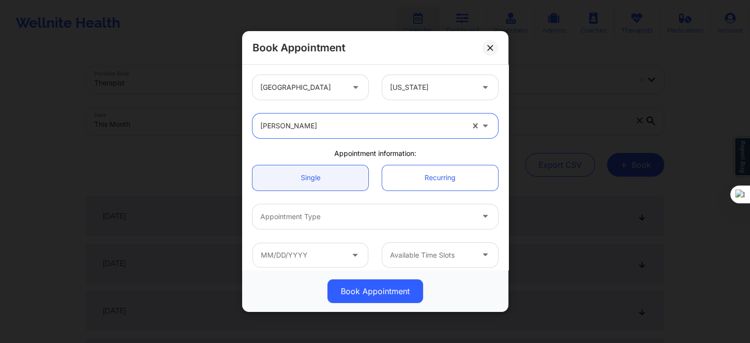
click at [308, 216] on div at bounding box center [366, 217] width 213 height 12
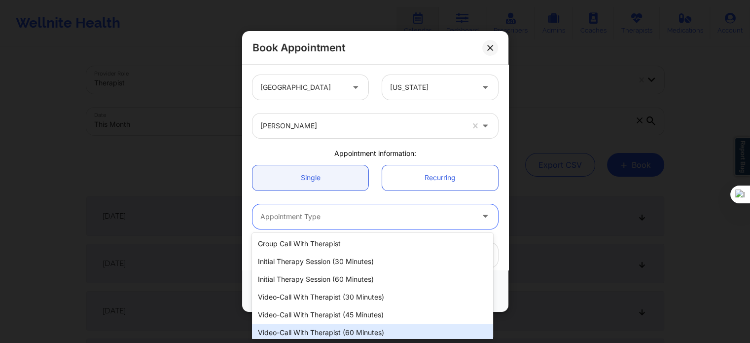
click at [335, 331] on div "Video-Call with Therapist (60 minutes)" at bounding box center [372, 332] width 241 height 18
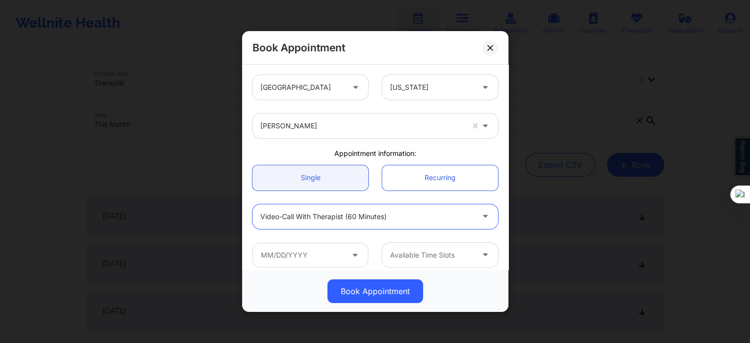
scroll to position [99, 0]
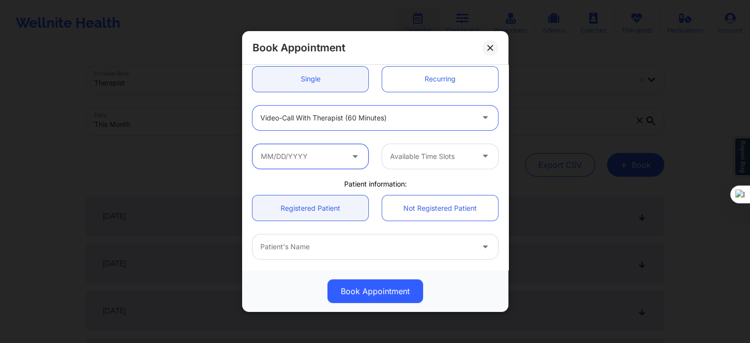
click at [318, 151] on input "text" at bounding box center [310, 156] width 116 height 25
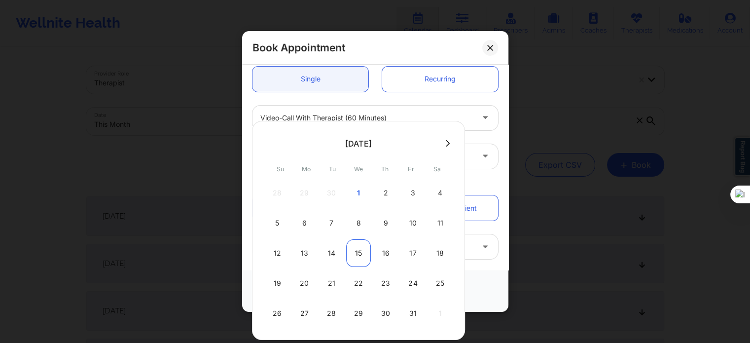
click at [359, 255] on div "15" at bounding box center [358, 253] width 25 height 28
type input "10/15/2025"
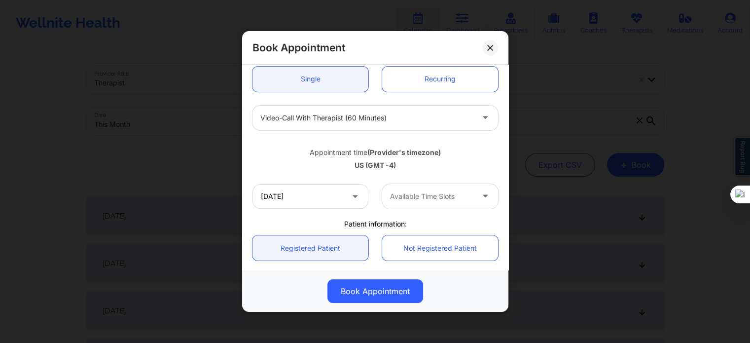
click at [410, 191] on div at bounding box center [431, 196] width 83 height 12
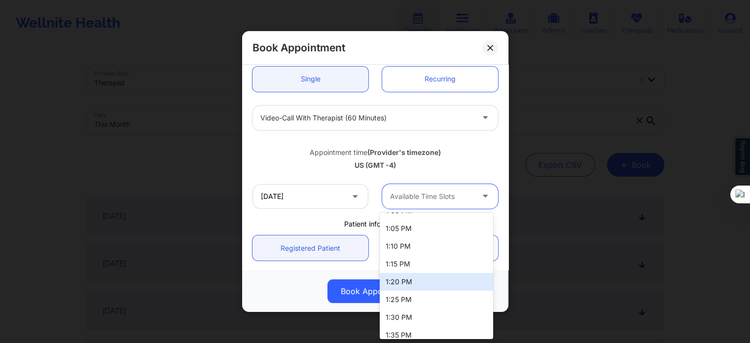
scroll to position [444, 0]
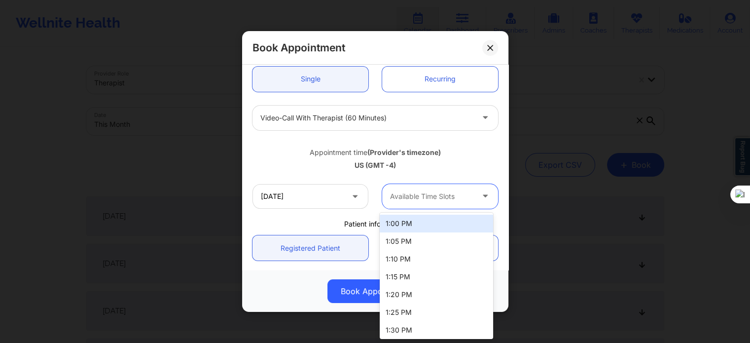
click at [404, 224] on div "1:00 PM" at bounding box center [436, 223] width 113 height 18
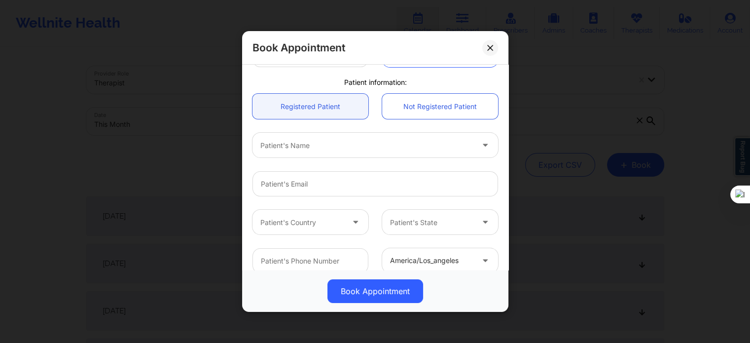
scroll to position [247, 0]
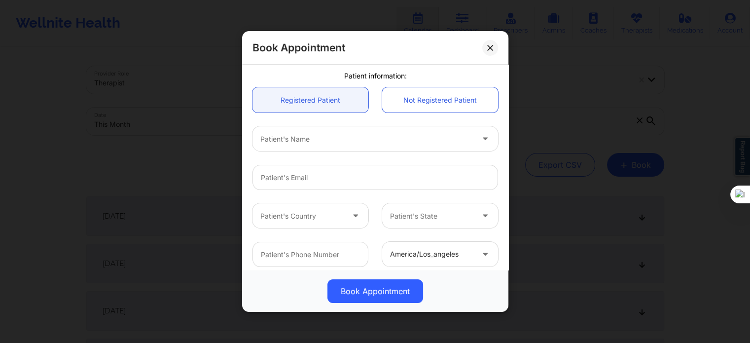
click at [300, 155] on div "Patient's Name" at bounding box center [375, 138] width 259 height 38
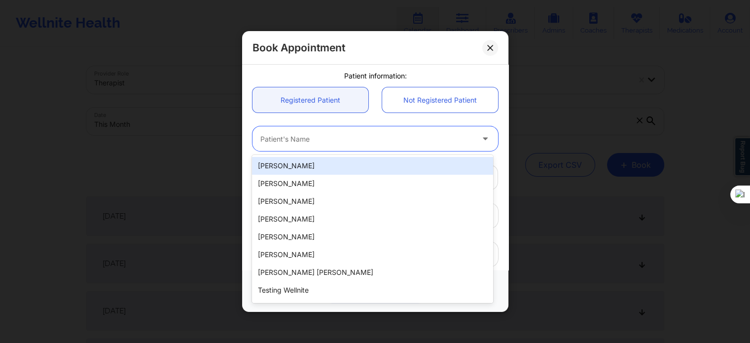
click at [306, 148] on div "Patient's Name" at bounding box center [363, 138] width 222 height 25
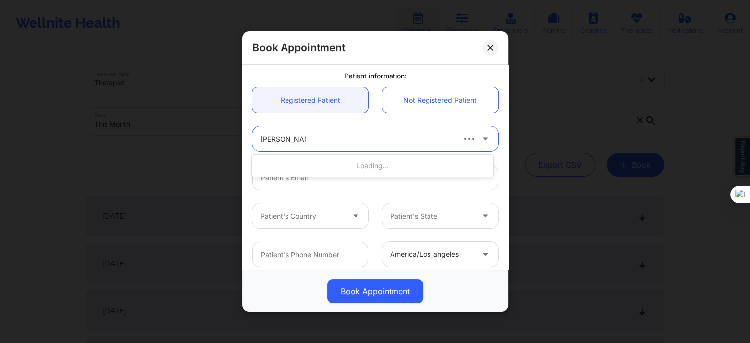
type input "sharon s madd"
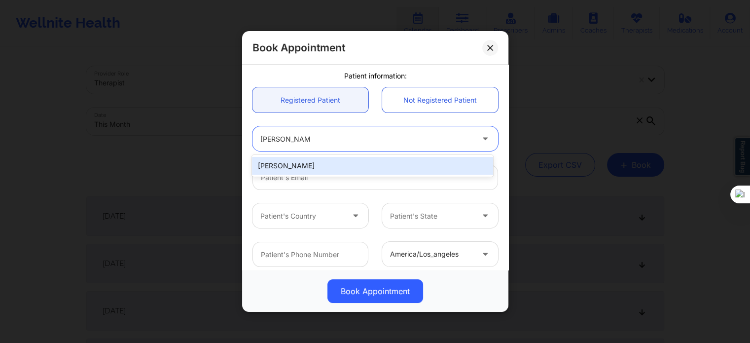
click at [310, 169] on div "SHARON S MADDEN" at bounding box center [372, 166] width 241 height 18
type input "joy3820@gmail.com"
type input "+1352-585-6059"
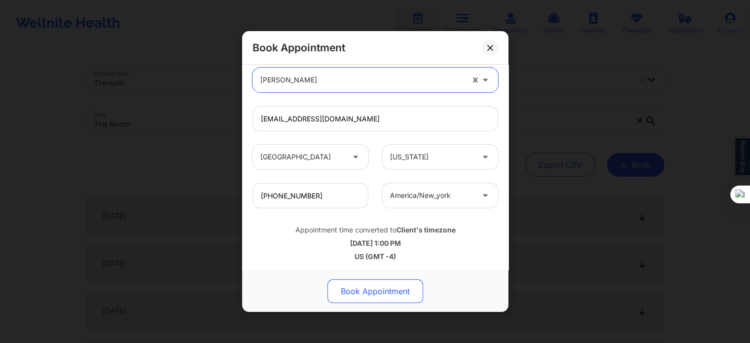
scroll to position [307, 0]
click at [388, 295] on button "Book Appointment" at bounding box center [375, 291] width 96 height 24
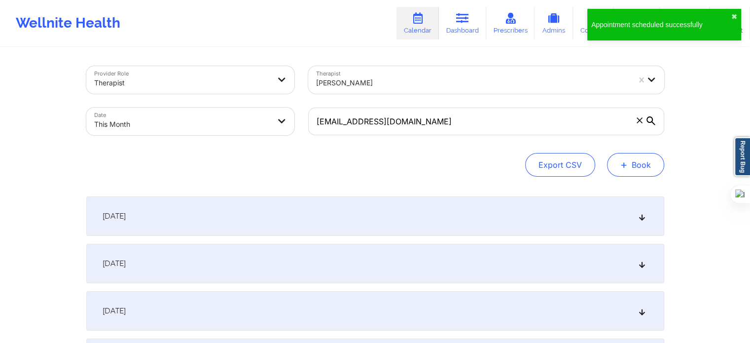
click at [643, 160] on button "+ Book" at bounding box center [635, 165] width 57 height 24
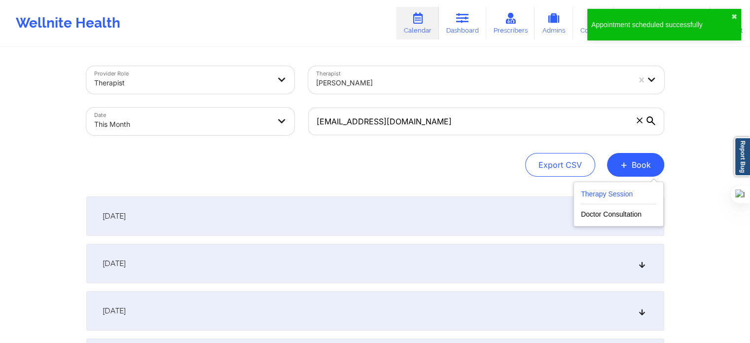
click at [615, 190] on button "Therapy Session" at bounding box center [618, 196] width 75 height 16
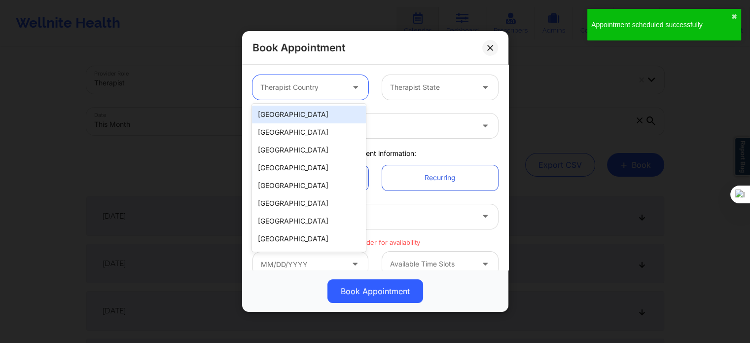
click at [340, 83] on div at bounding box center [301, 87] width 83 height 12
click at [324, 116] on div "[GEOGRAPHIC_DATA]" at bounding box center [308, 115] width 113 height 18
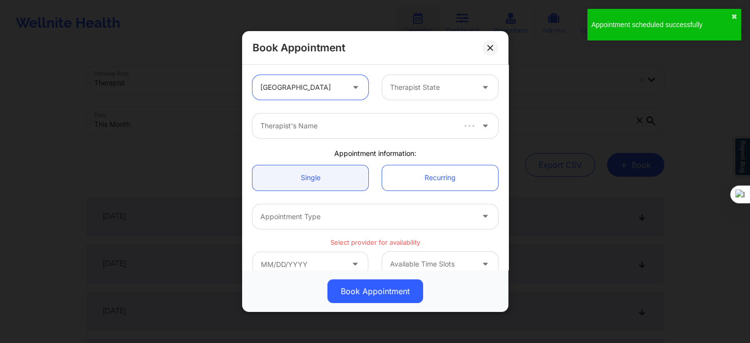
click at [394, 87] on div at bounding box center [431, 87] width 83 height 12
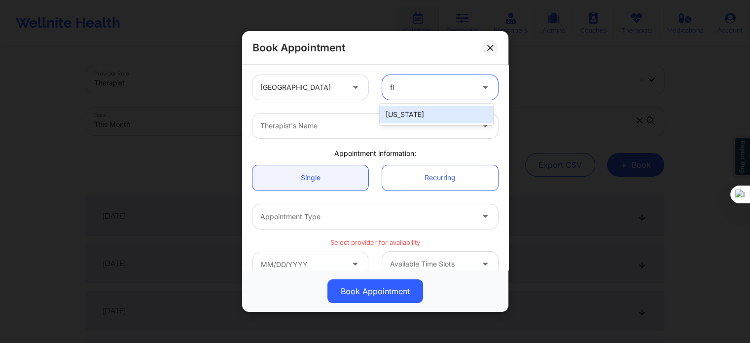
type input "flo"
click at [394, 114] on div "[US_STATE]" at bounding box center [436, 115] width 113 height 18
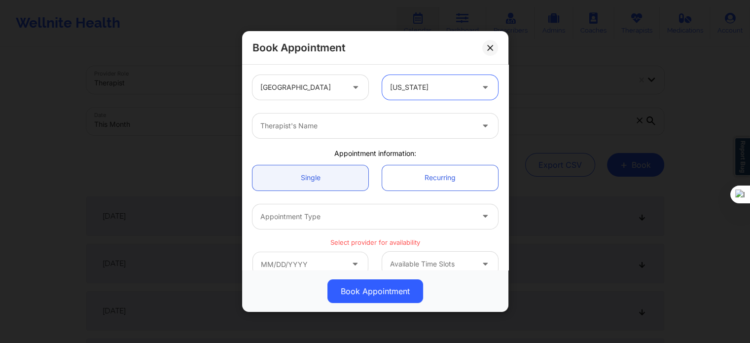
click at [373, 126] on div at bounding box center [366, 126] width 213 height 12
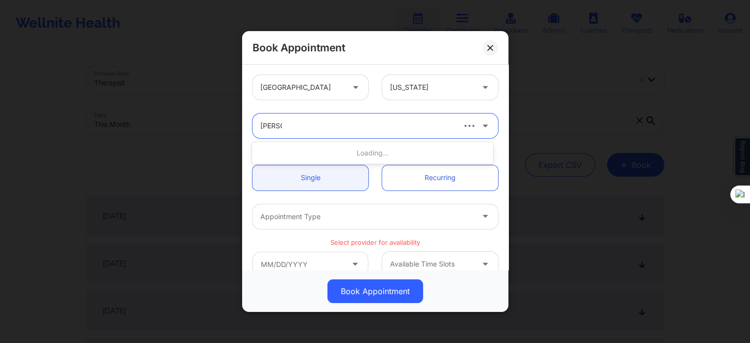
type input "kelli wa"
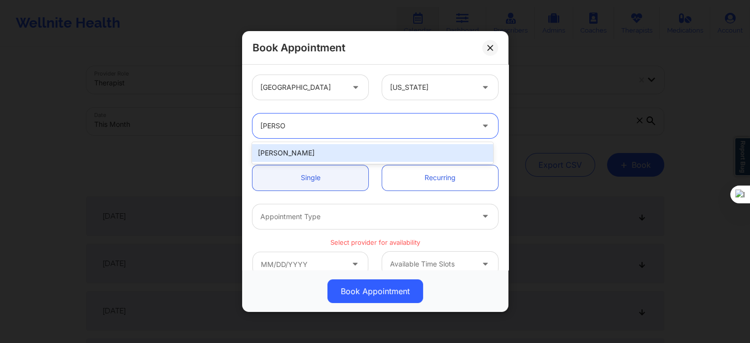
click at [323, 157] on div "[PERSON_NAME]" at bounding box center [372, 153] width 241 height 18
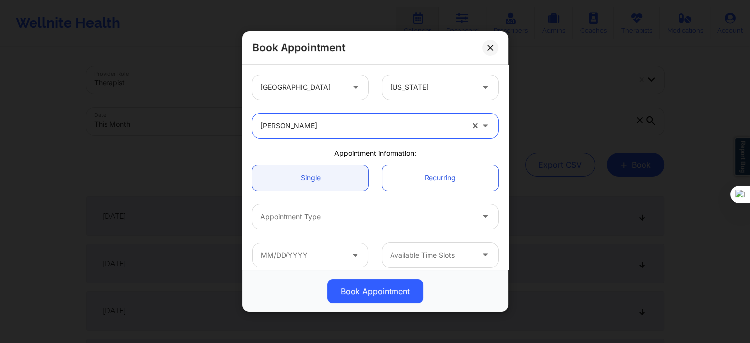
click at [311, 227] on div "Appointment Type" at bounding box center [363, 216] width 222 height 25
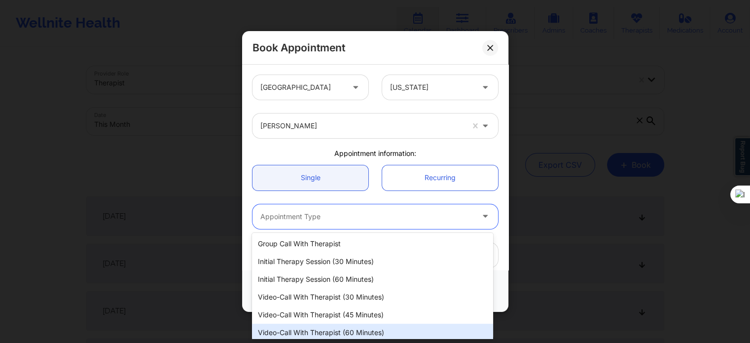
click at [343, 329] on div "Video-Call with Therapist (60 minutes)" at bounding box center [372, 332] width 241 height 18
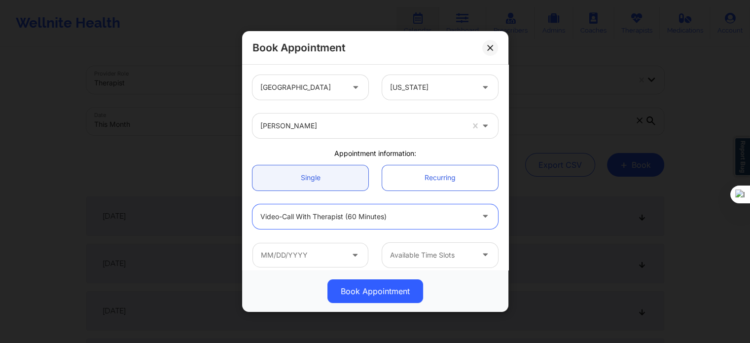
scroll to position [148, 0]
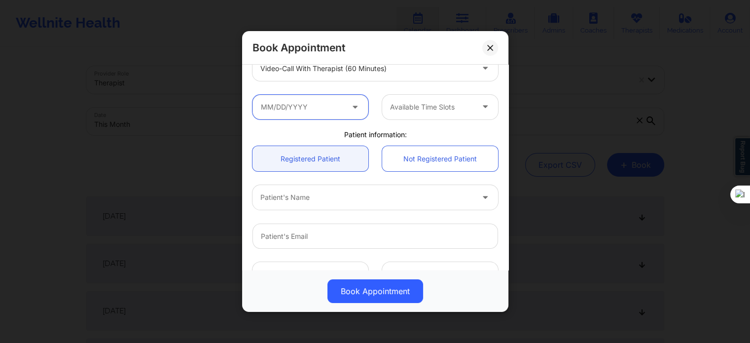
click at [323, 115] on input "text" at bounding box center [310, 107] width 116 height 25
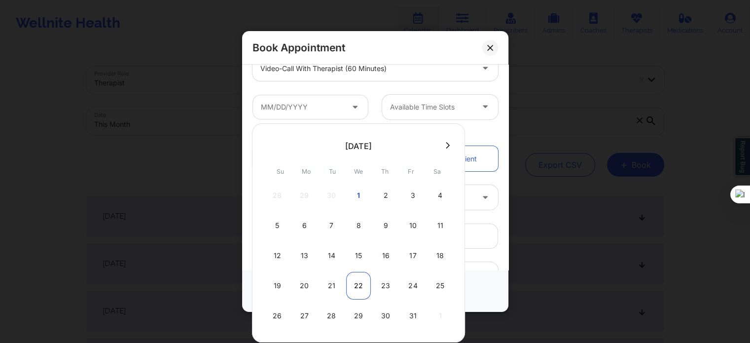
click at [359, 287] on div "22" at bounding box center [358, 286] width 25 height 28
type input "10/22/2025"
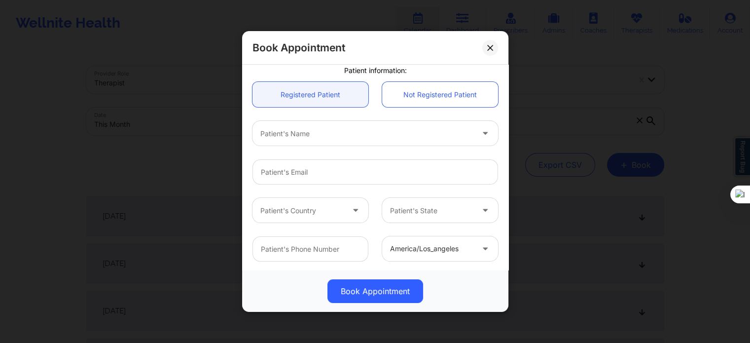
scroll to position [253, 0]
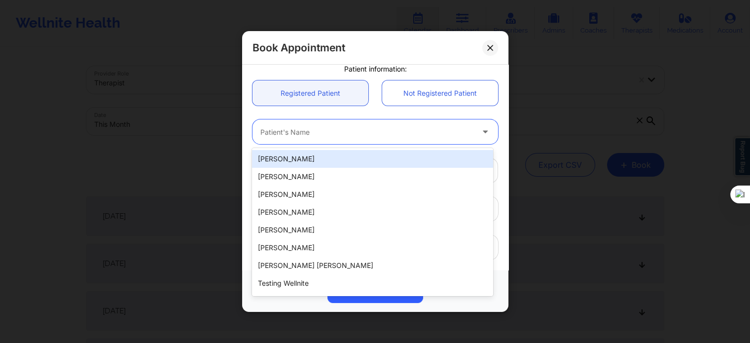
click at [305, 136] on div at bounding box center [366, 132] width 213 height 12
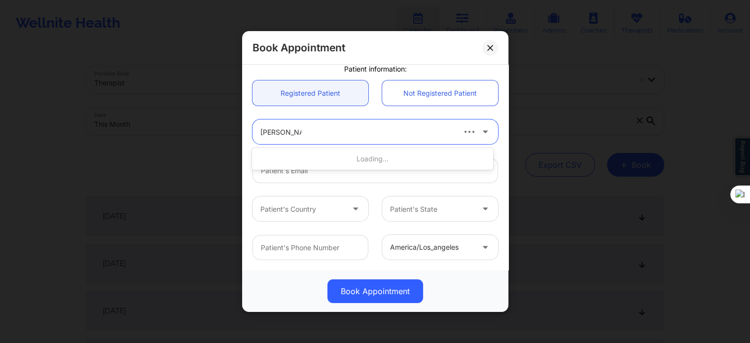
type input "sharon s mad"
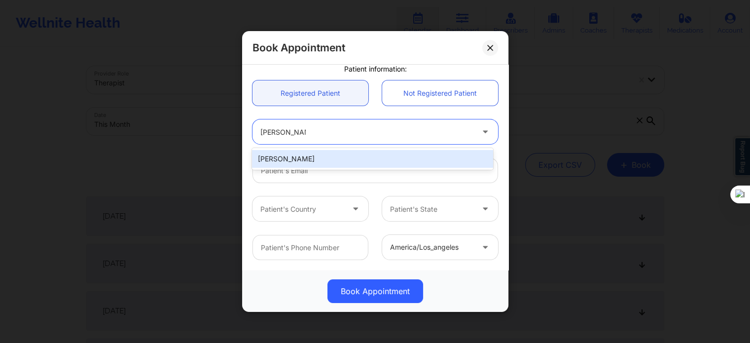
click at [304, 156] on div "SHARON S MADDEN" at bounding box center [372, 159] width 241 height 18
type input "joy3820@gmail.com"
type input "+1352-585-6059"
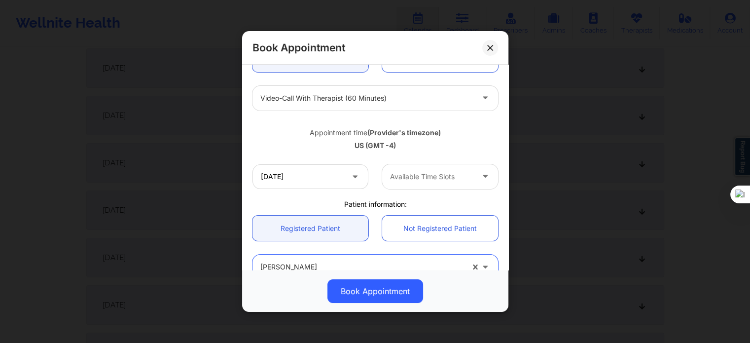
scroll to position [197, 0]
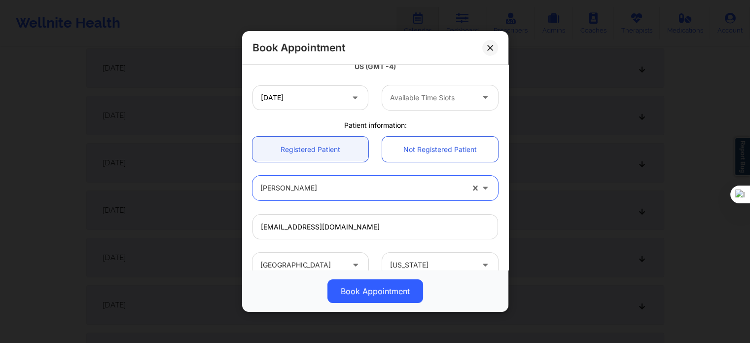
click at [436, 98] on div at bounding box center [431, 98] width 83 height 12
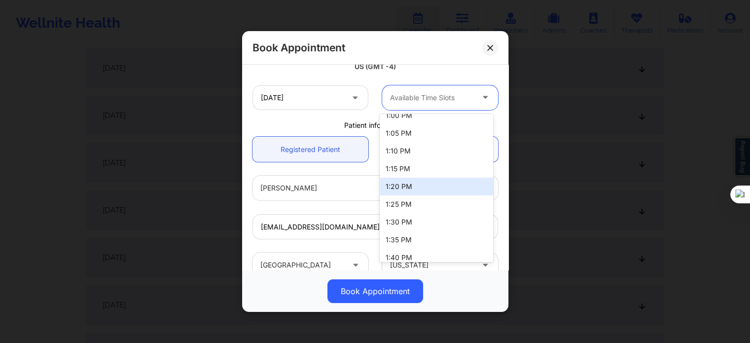
scroll to position [394, 0]
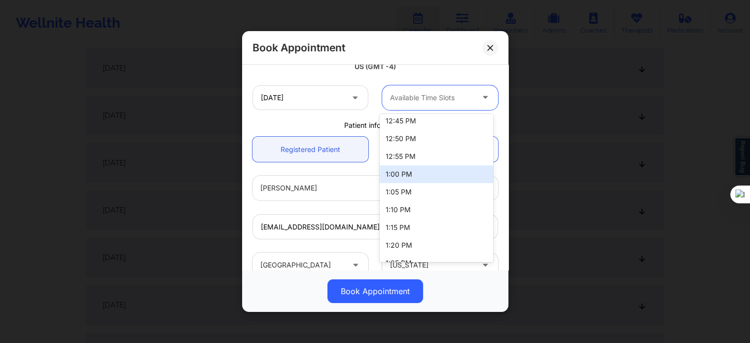
click at [398, 171] on div "1:00 PM" at bounding box center [436, 174] width 113 height 18
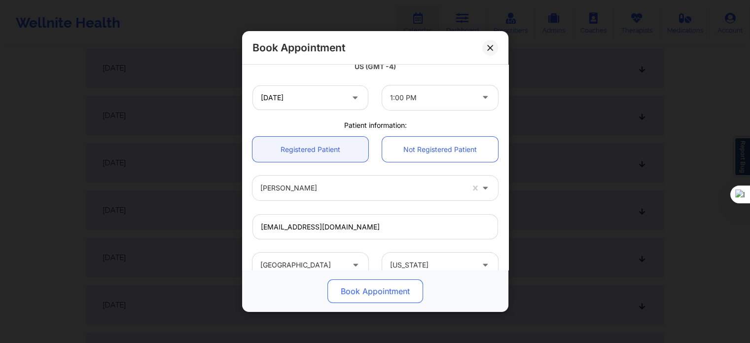
click at [387, 289] on button "Book Appointment" at bounding box center [375, 291] width 96 height 24
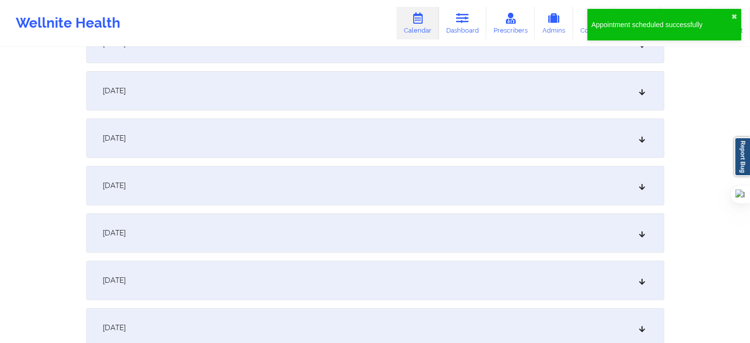
scroll to position [296, 0]
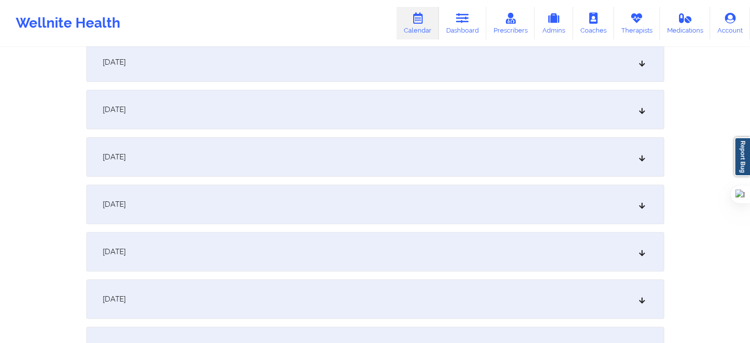
click at [174, 252] on div "October 8, 2025" at bounding box center [375, 251] width 578 height 39
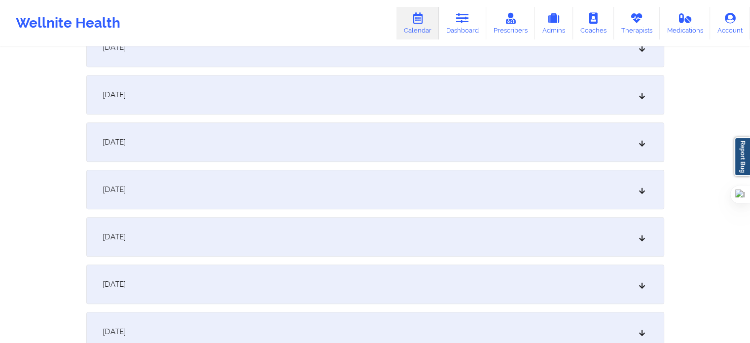
scroll to position [789, 0]
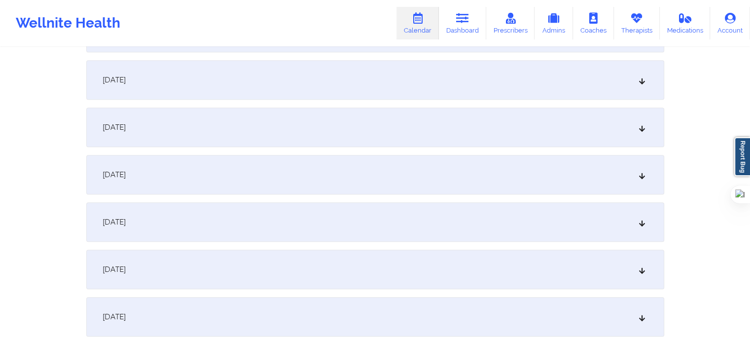
drag, startPoint x: 189, startPoint y: 268, endPoint x: 200, endPoint y: 251, distance: 20.6
click at [188, 268] on div "October 15, 2025" at bounding box center [375, 268] width 578 height 39
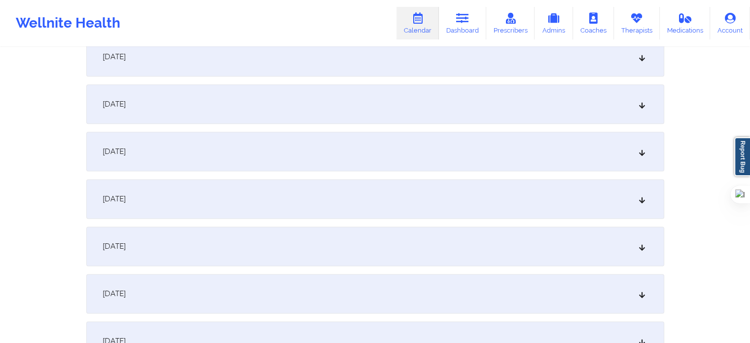
scroll to position [1233, 0]
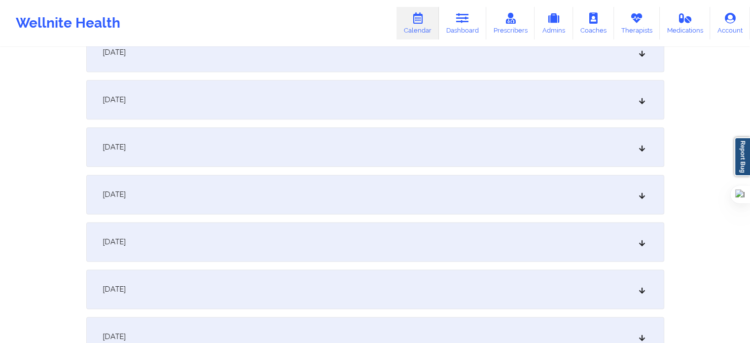
click at [170, 335] on div "October 22, 2025" at bounding box center [375, 336] width 578 height 39
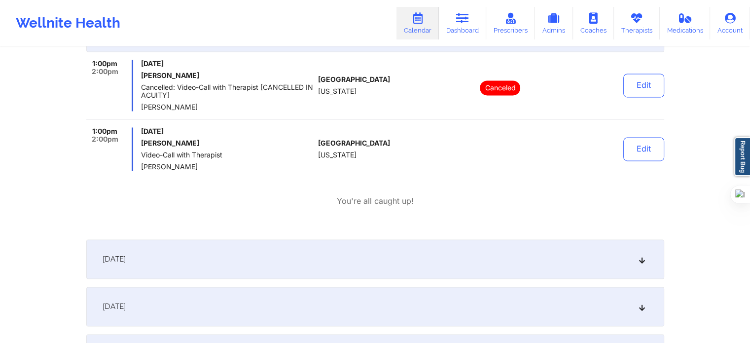
scroll to position [1627, 0]
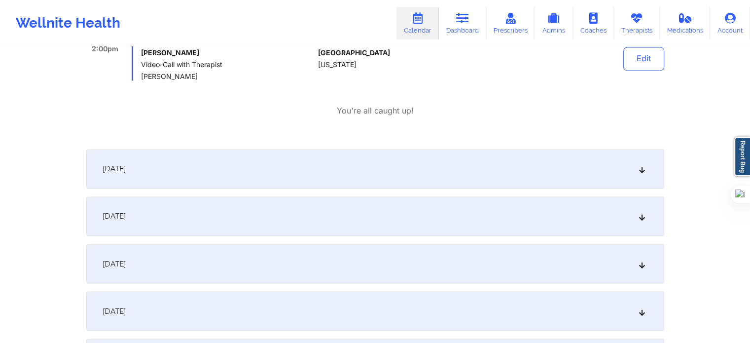
click at [169, 220] on div "October 24, 2025" at bounding box center [375, 215] width 578 height 39
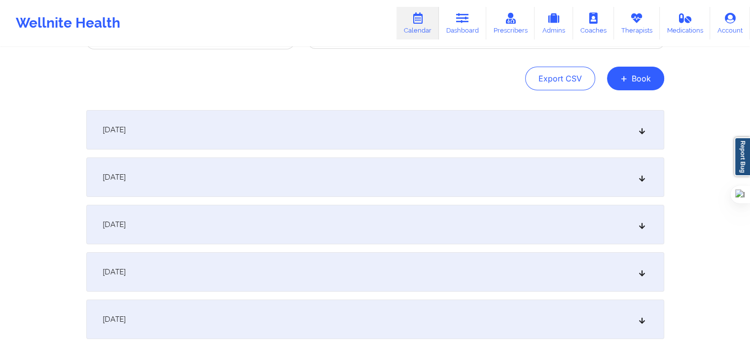
scroll to position [0, 0]
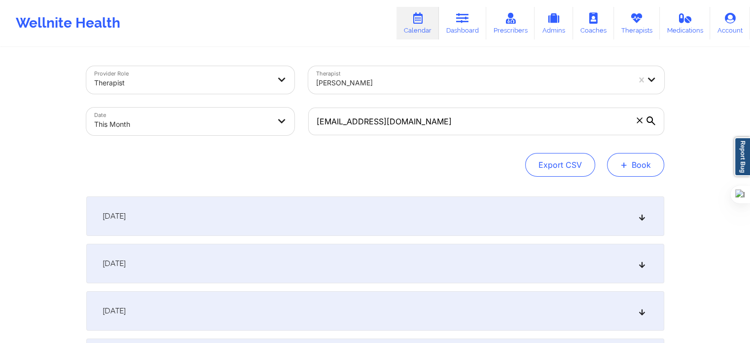
click at [619, 172] on button "+ Book" at bounding box center [635, 165] width 57 height 24
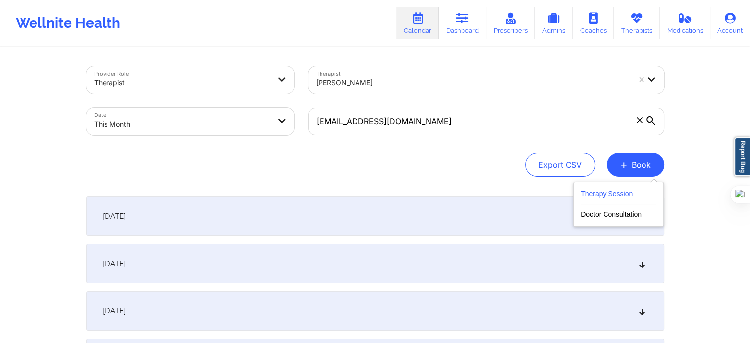
click at [601, 196] on button "Therapy Session" at bounding box center [618, 196] width 75 height 16
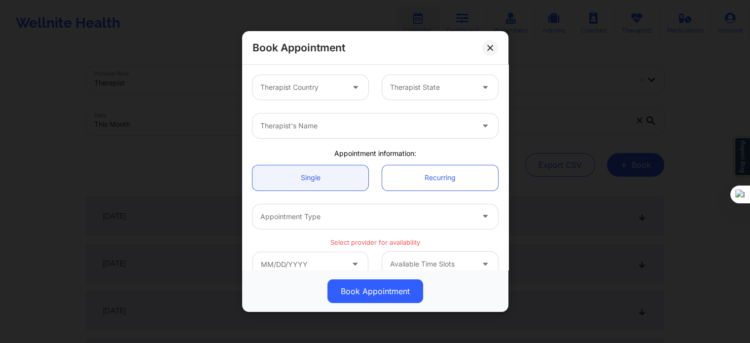
click at [295, 90] on div at bounding box center [301, 87] width 83 height 12
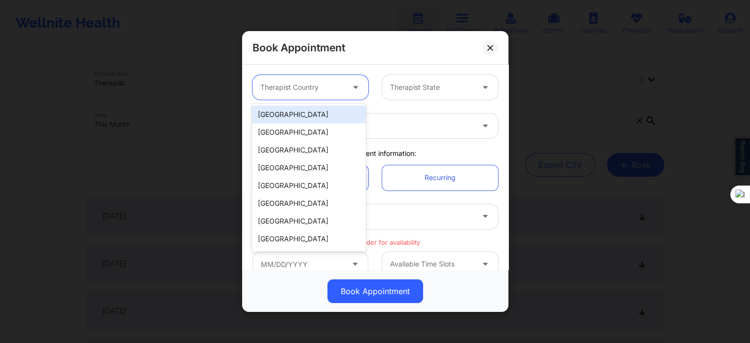
click at [294, 111] on div "[GEOGRAPHIC_DATA]" at bounding box center [308, 115] width 113 height 18
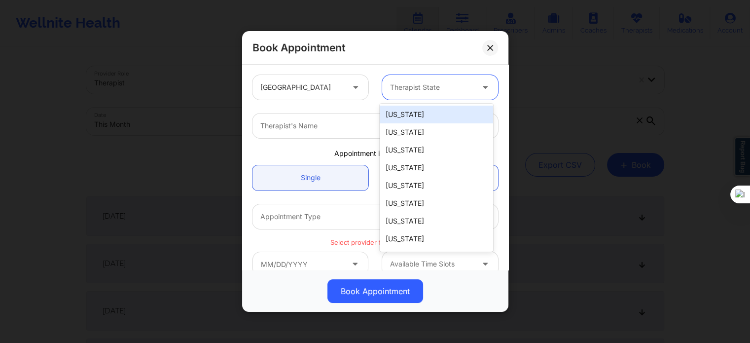
click at [407, 82] on div at bounding box center [431, 87] width 83 height 12
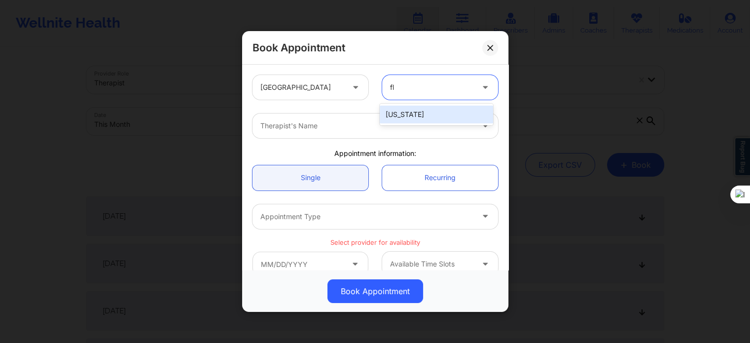
type input "flo"
click at [405, 115] on div "[US_STATE]" at bounding box center [436, 115] width 113 height 18
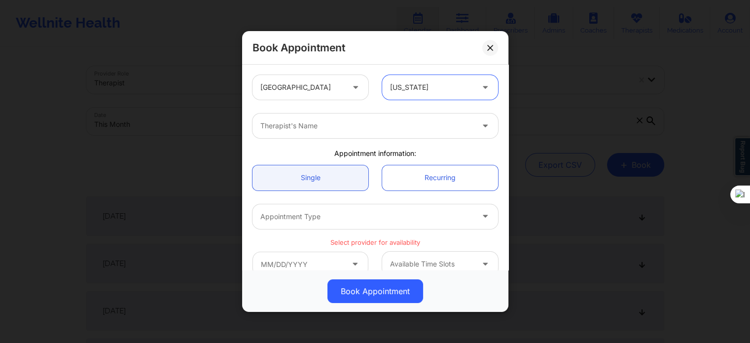
click at [350, 135] on div "Therapist's Name" at bounding box center [363, 125] width 222 height 25
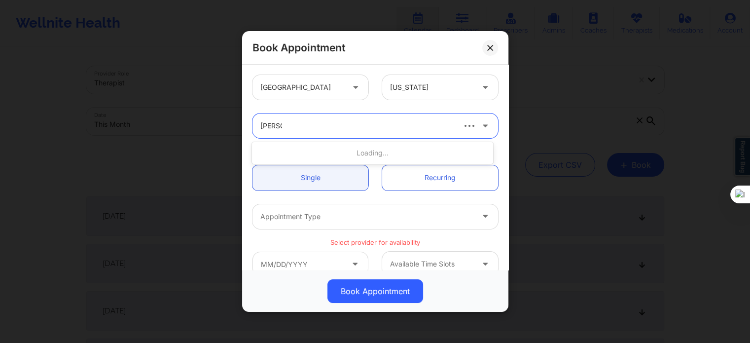
type input "kelli wal"
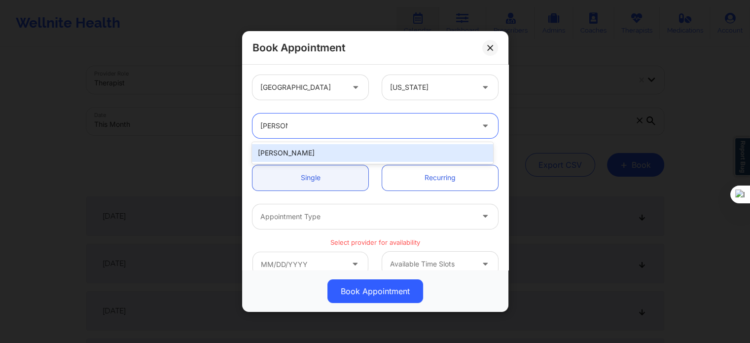
click at [311, 153] on div "[PERSON_NAME]" at bounding box center [372, 153] width 241 height 18
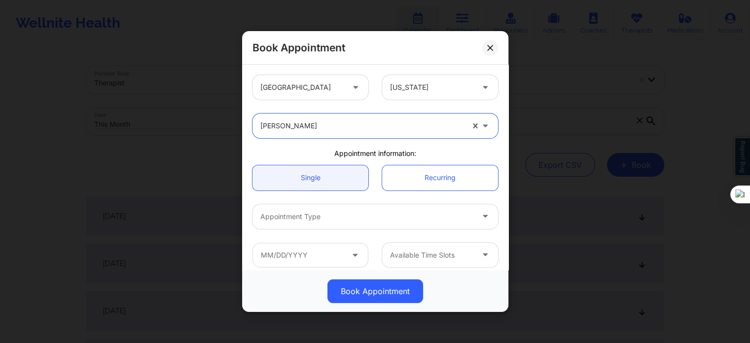
click at [306, 235] on div "Appointment Type" at bounding box center [375, 216] width 259 height 38
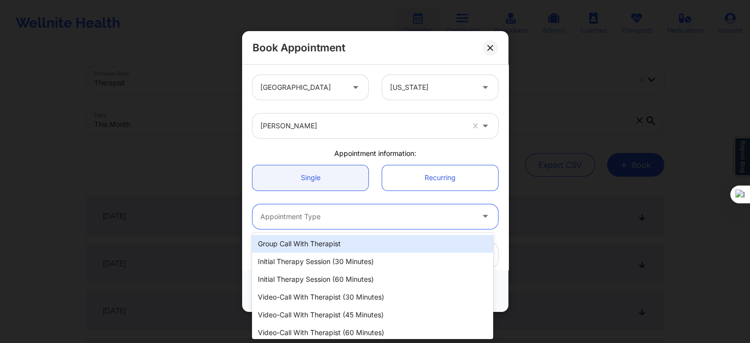
click at [309, 221] on div at bounding box center [366, 217] width 213 height 12
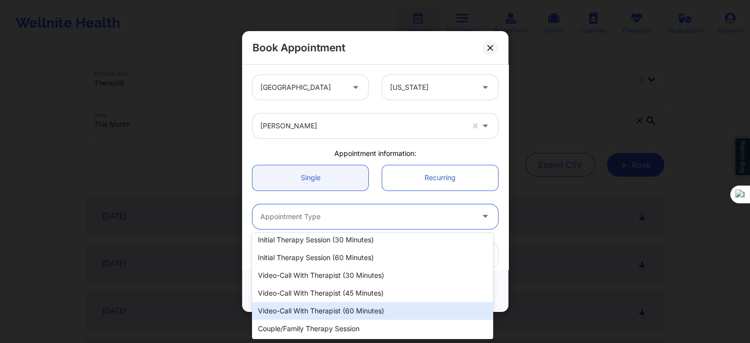
click at [335, 310] on div "Video-Call with Therapist (60 minutes)" at bounding box center [372, 311] width 241 height 18
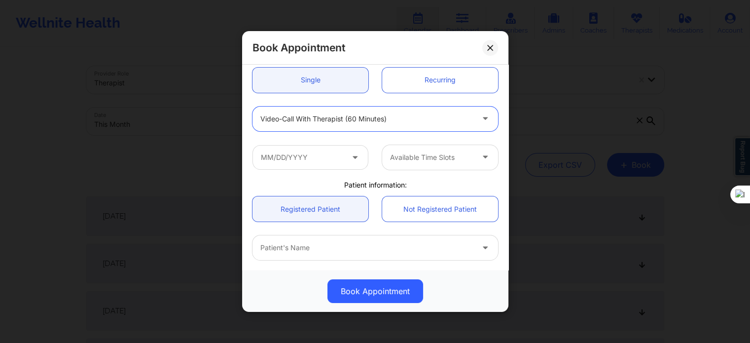
scroll to position [99, 0]
click at [317, 152] on input "text" at bounding box center [310, 156] width 116 height 25
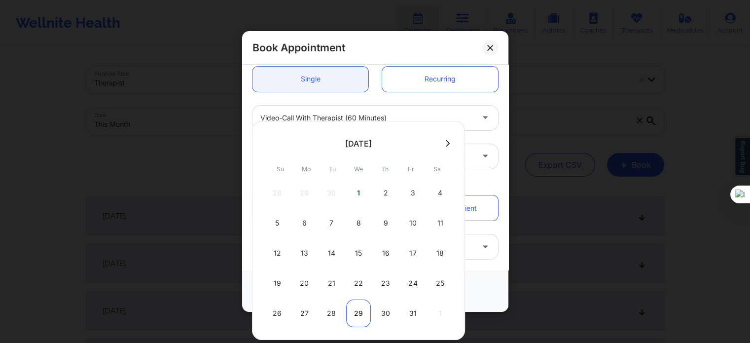
click at [358, 315] on div "29" at bounding box center [358, 313] width 25 height 28
type input "10/29/2025"
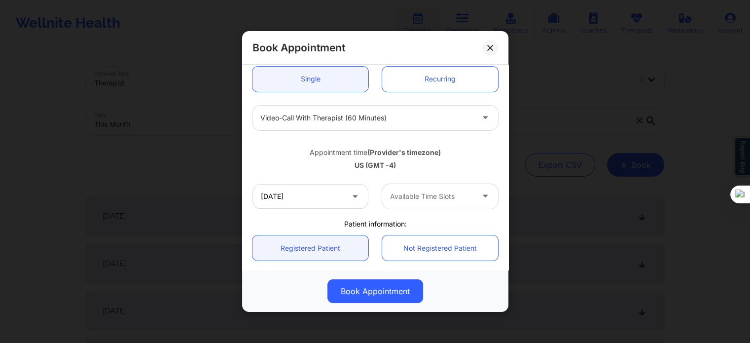
scroll to position [148, 0]
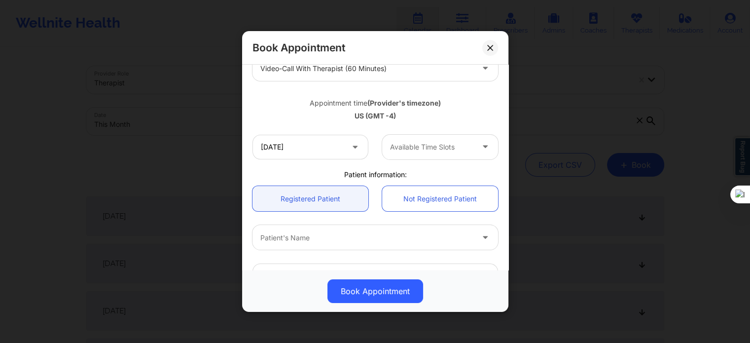
click at [420, 151] on div at bounding box center [431, 147] width 83 height 12
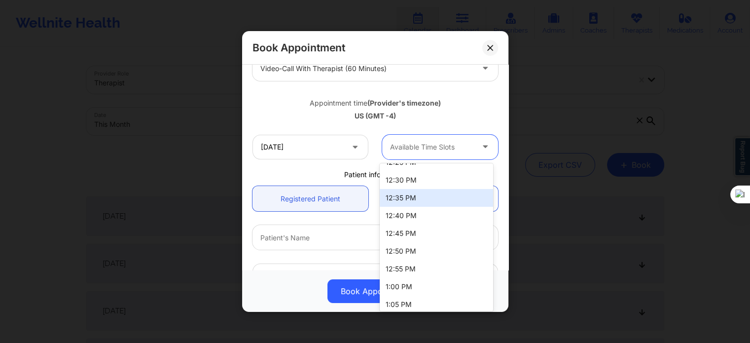
scroll to position [789, 0]
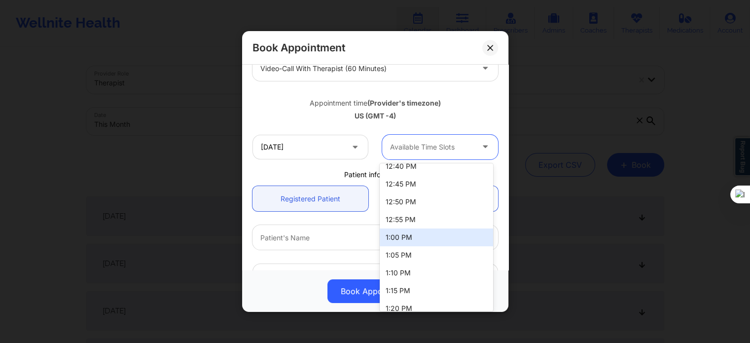
click at [404, 234] on div "1:00 PM" at bounding box center [436, 237] width 113 height 18
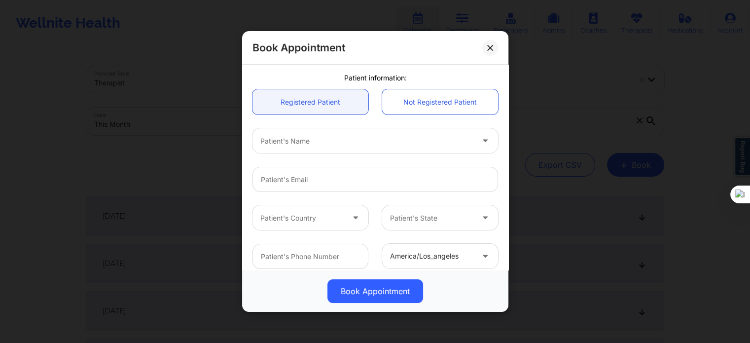
scroll to position [247, 0]
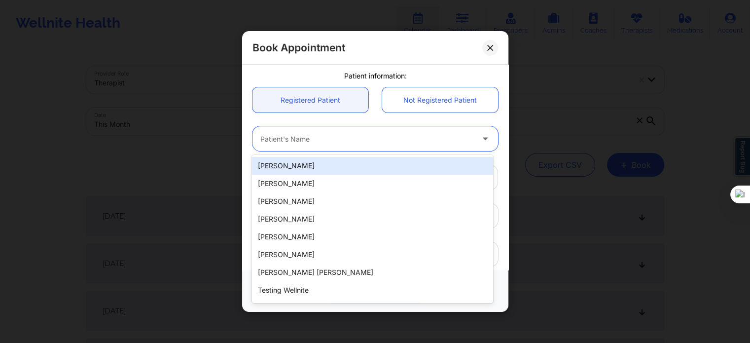
click at [307, 142] on div at bounding box center [366, 139] width 213 height 12
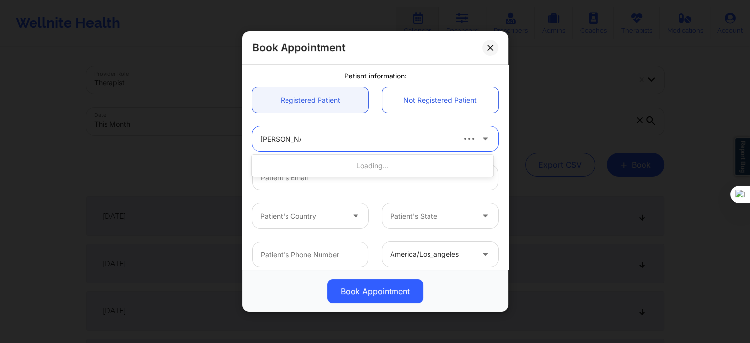
type input "sharon s mad"
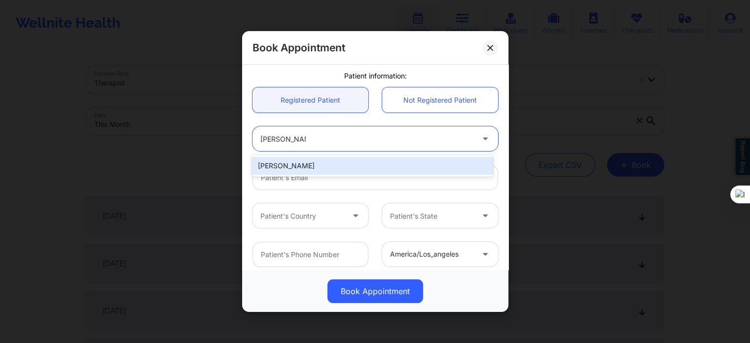
click at [310, 163] on div "SHARON S MADDEN" at bounding box center [372, 166] width 241 height 18
type input "joy3820@gmail.com"
type input "+1352-585-6059"
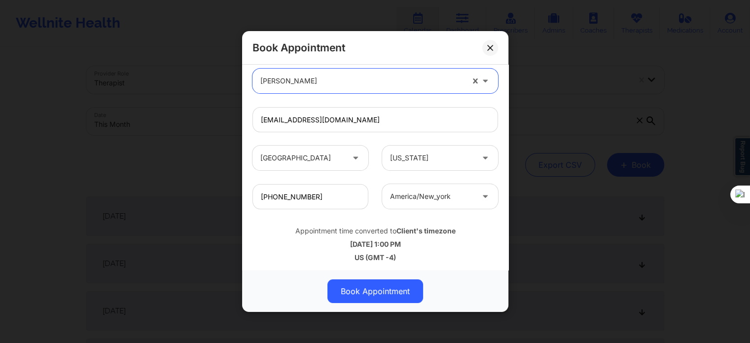
scroll to position [307, 0]
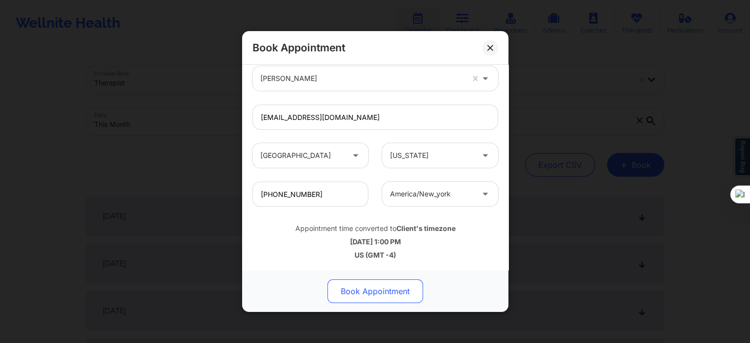
click at [372, 290] on button "Book Appointment" at bounding box center [375, 291] width 96 height 24
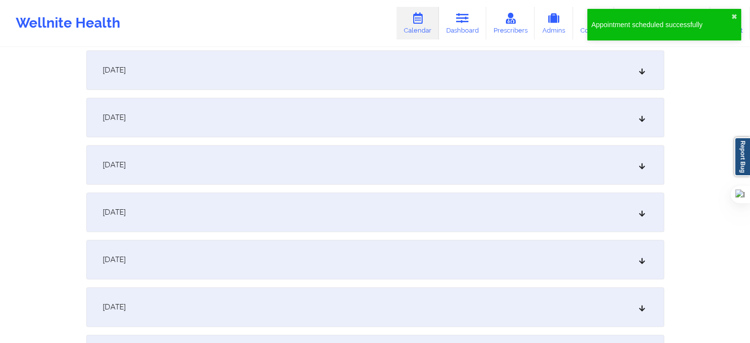
scroll to position [1233, 0]
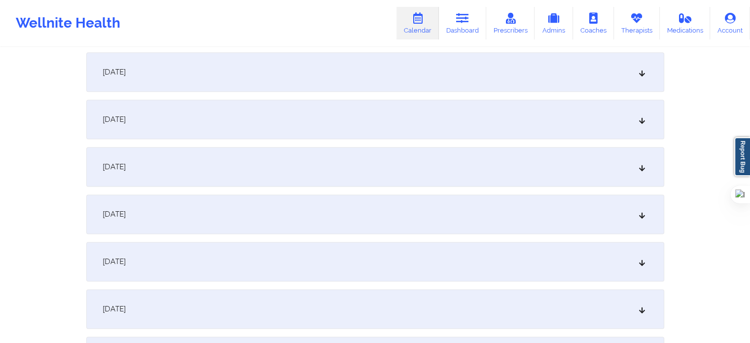
click at [193, 299] on div "October 29, 2025" at bounding box center [375, 308] width 578 height 39
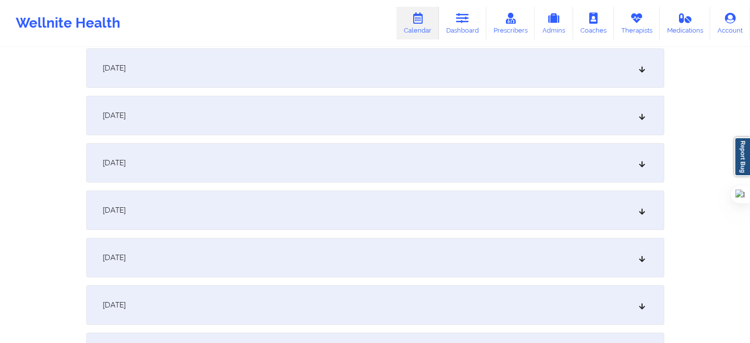
scroll to position [0, 0]
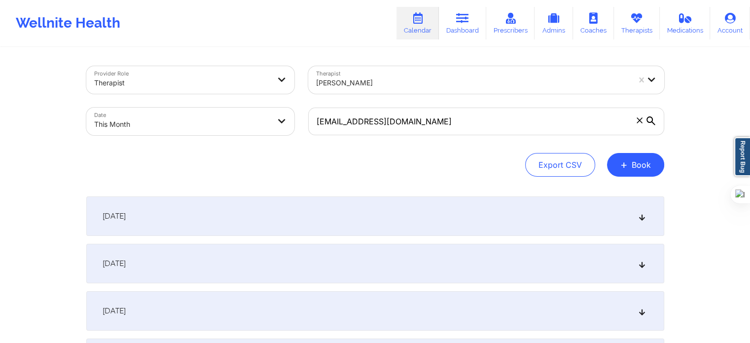
click at [495, 168] on div "Export CSV + Book" at bounding box center [375, 165] width 578 height 24
click at [631, 163] on button "+ Book" at bounding box center [635, 165] width 57 height 24
click at [592, 185] on div "Therapy Session Doctor Consultation" at bounding box center [618, 203] width 90 height 45
click at [592, 191] on button "Therapy Session" at bounding box center [618, 196] width 75 height 16
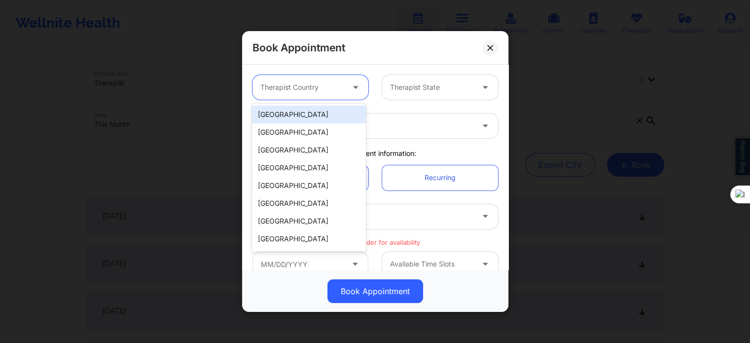
click at [272, 93] on div at bounding box center [301, 87] width 83 height 12
click at [288, 112] on div "[GEOGRAPHIC_DATA]" at bounding box center [308, 115] width 113 height 18
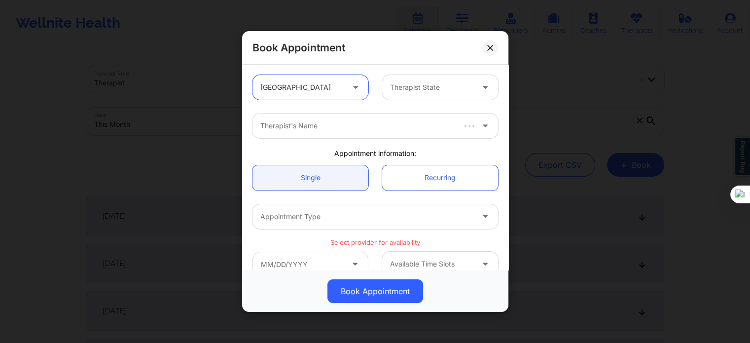
click at [407, 93] on div at bounding box center [431, 87] width 83 height 12
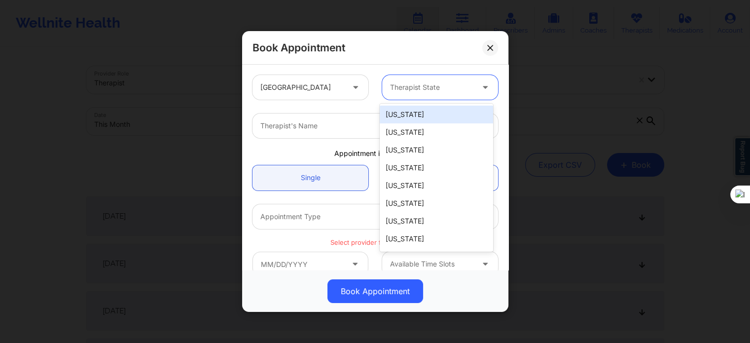
type input "f"
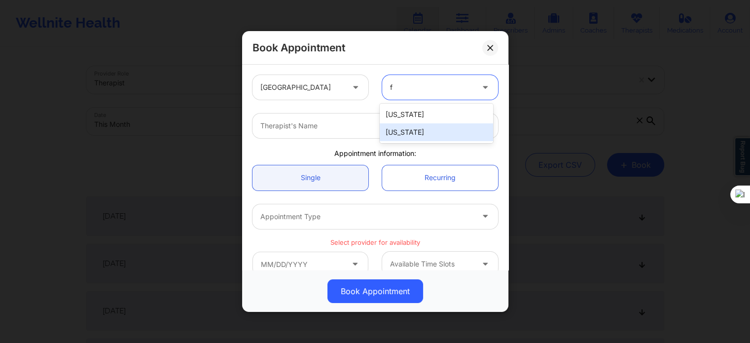
click at [405, 133] on div "[US_STATE]" at bounding box center [436, 132] width 113 height 18
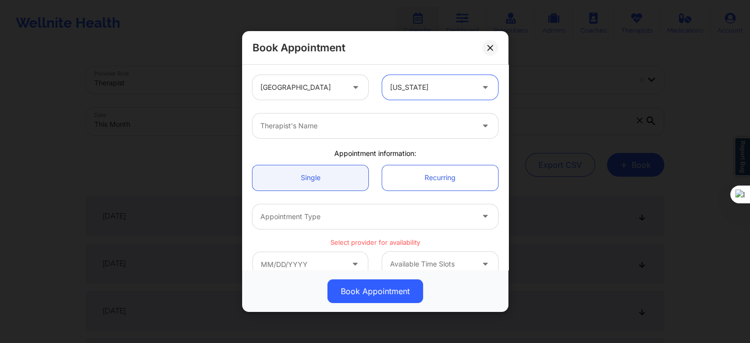
click at [331, 126] on div at bounding box center [366, 126] width 213 height 12
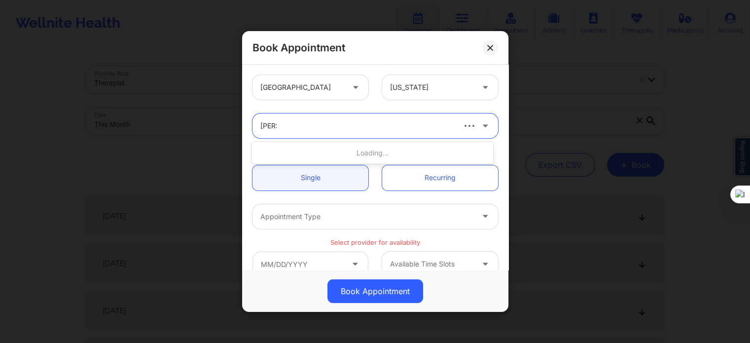
type input "kelli w"
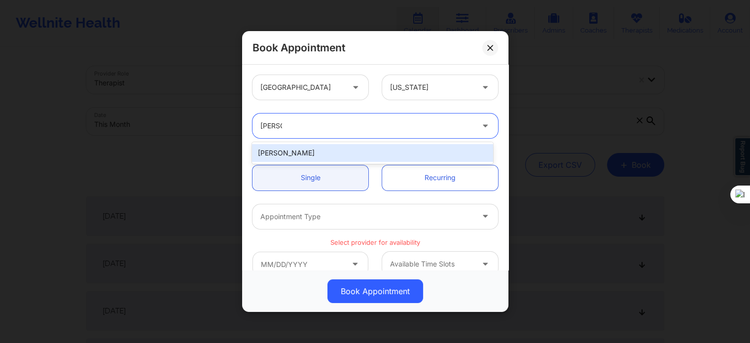
click at [325, 151] on div "[PERSON_NAME]" at bounding box center [372, 153] width 241 height 18
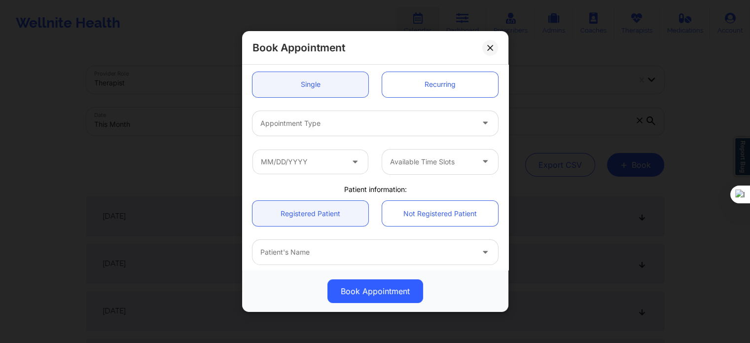
scroll to position [99, 0]
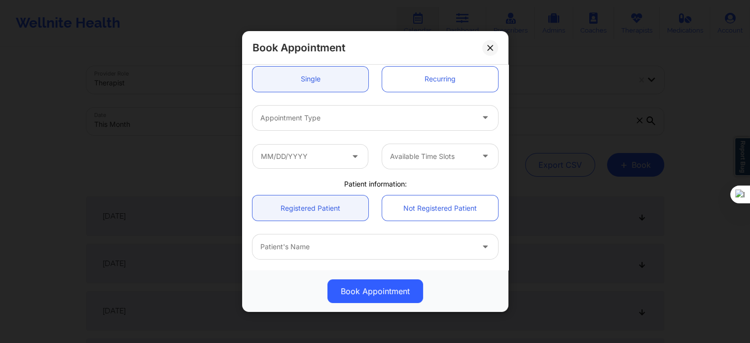
click at [318, 126] on div "Appointment Type" at bounding box center [363, 118] width 222 height 25
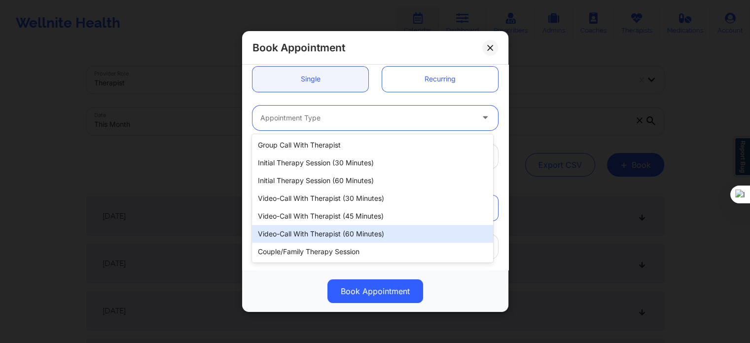
click at [329, 234] on div "Video-Call with Therapist (60 minutes)" at bounding box center [372, 234] width 241 height 18
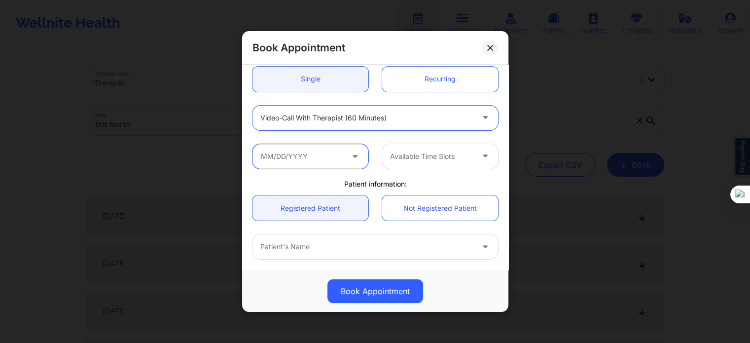
click at [318, 159] on input "text" at bounding box center [310, 156] width 116 height 25
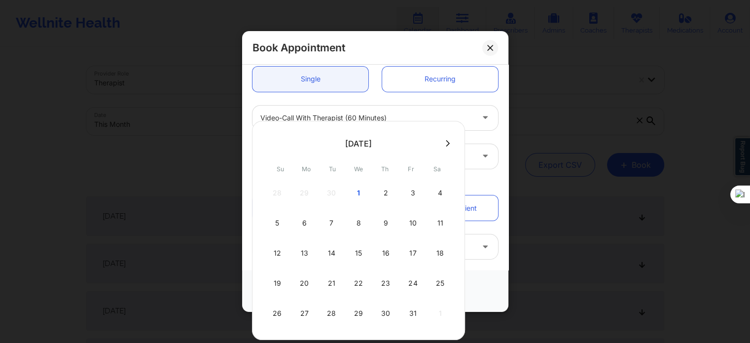
click at [443, 146] on button at bounding box center [448, 143] width 10 height 8
click at [359, 224] on div "5" at bounding box center [358, 223] width 25 height 28
type input "11/05/2025"
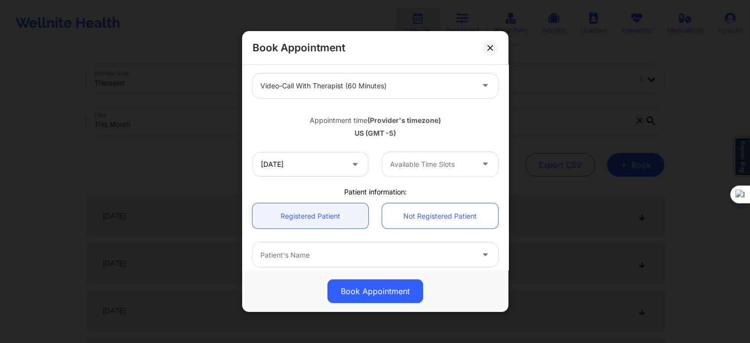
scroll to position [148, 0]
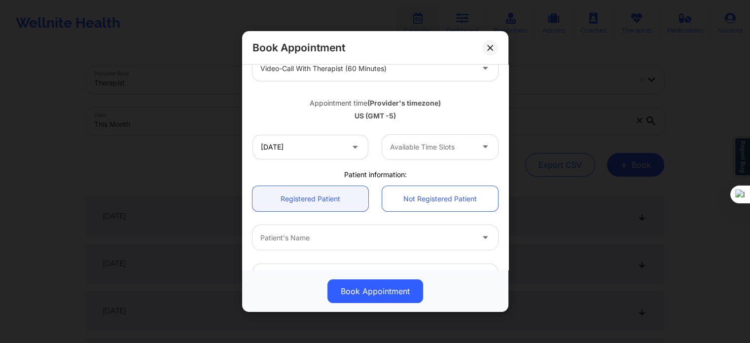
click at [403, 145] on div at bounding box center [431, 147] width 83 height 12
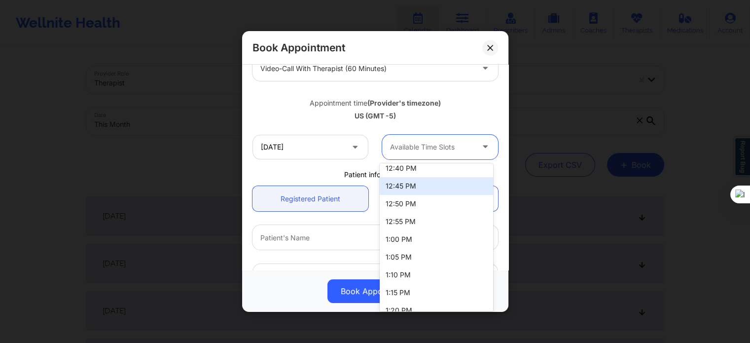
scroll to position [838, 0]
click at [398, 186] on div "1:00 PM" at bounding box center [436, 188] width 113 height 18
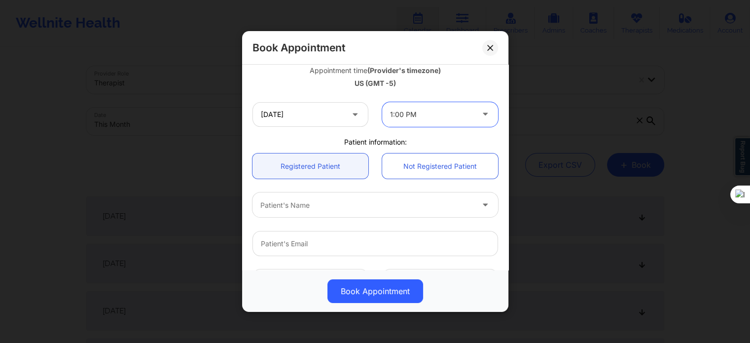
scroll to position [197, 0]
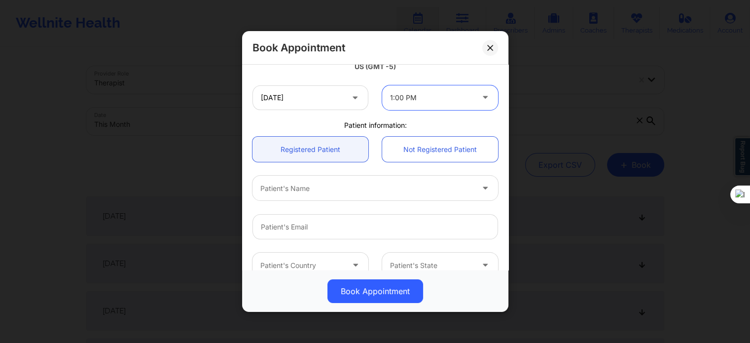
click at [303, 189] on div at bounding box center [366, 188] width 213 height 12
type input "sharon s m"
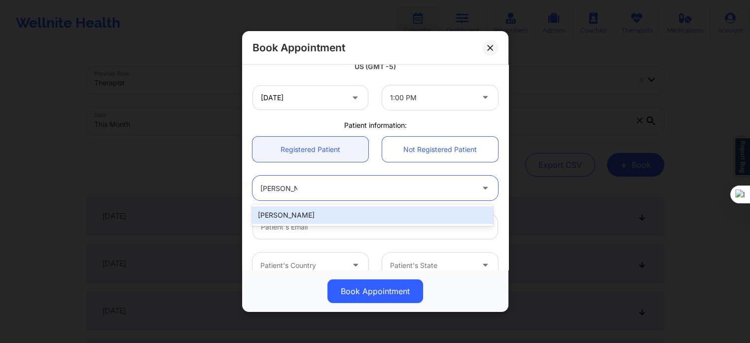
click at [306, 210] on div "SHARON S MADDEN" at bounding box center [372, 215] width 241 height 18
type input "joy3820@gmail.com"
type input "+1352-585-6059"
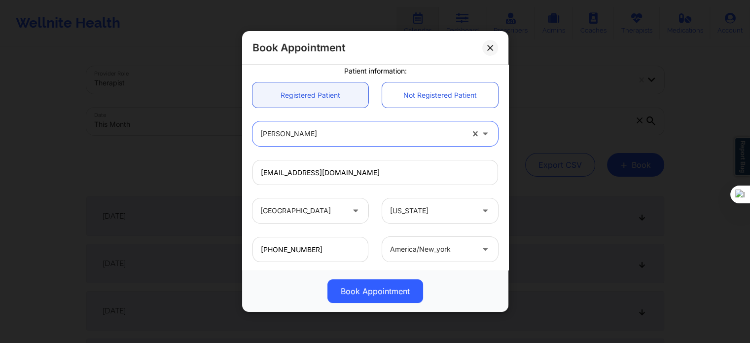
scroll to position [307, 0]
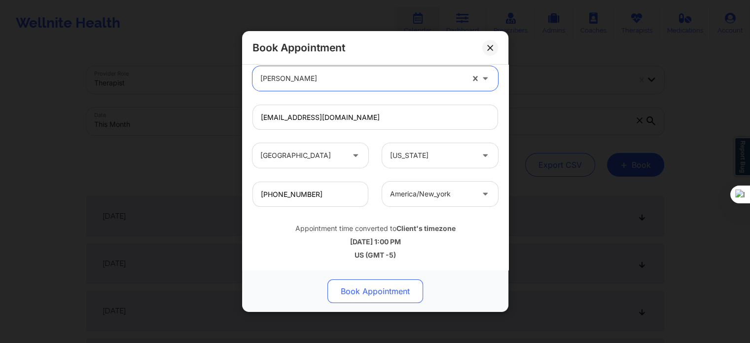
click at [381, 287] on button "Book Appointment" at bounding box center [375, 291] width 96 height 24
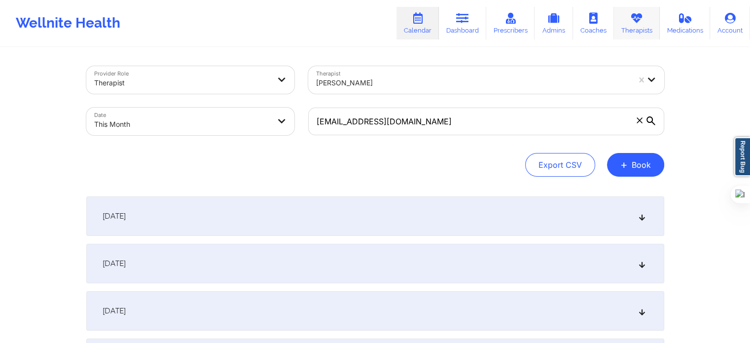
click at [635, 19] on icon at bounding box center [636, 18] width 13 height 11
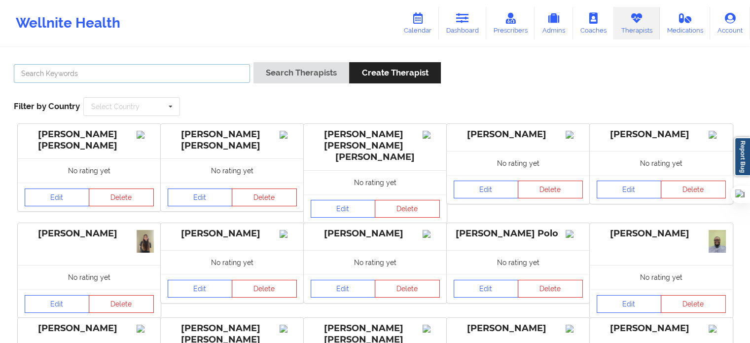
click at [78, 71] on input "text" at bounding box center [132, 73] width 236 height 19
paste input "(630) 723-1767"
drag, startPoint x: 136, startPoint y: 86, endPoint x: 0, endPoint y: 77, distance: 136.4
click at [0, 77] on div "(630) 723-1767 Search Therapists Create Therapist Filter by Country Select Coun…" at bounding box center [375, 289] width 750 height 482
drag, startPoint x: 126, startPoint y: 76, endPoint x: 0, endPoint y: 81, distance: 126.3
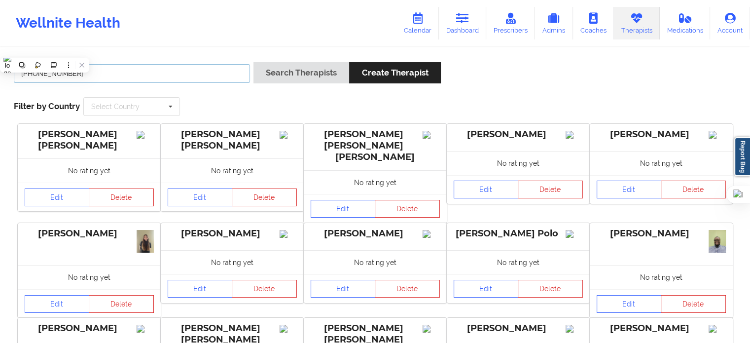
click at [0, 81] on div "(630) 723-1767 Search Therapists Create Therapist Filter by Country Select Coun…" at bounding box center [375, 289] width 750 height 482
click at [253, 62] on button "Search Therapists" at bounding box center [301, 72] width 96 height 21
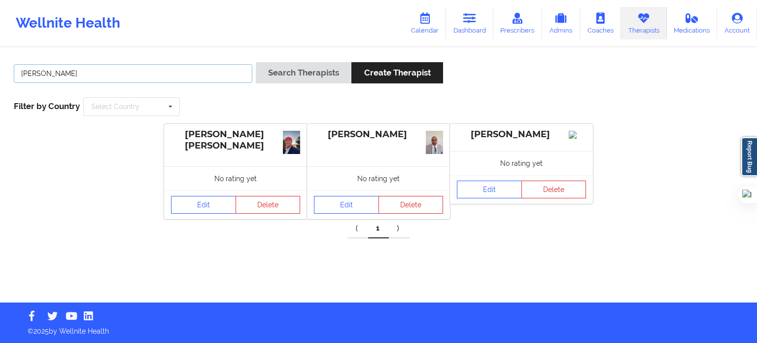
drag, startPoint x: 196, startPoint y: 75, endPoint x: 49, endPoint y: 79, distance: 147.0
click at [49, 79] on input "michael w" at bounding box center [133, 73] width 239 height 19
click at [55, 72] on input "michael w" at bounding box center [133, 73] width 239 height 19
drag, startPoint x: 55, startPoint y: 72, endPoint x: 2, endPoint y: 78, distance: 53.1
click at [2, 78] on div "michael w Search Therapists Create Therapist Filter by Country Select Country A…" at bounding box center [378, 175] width 757 height 254
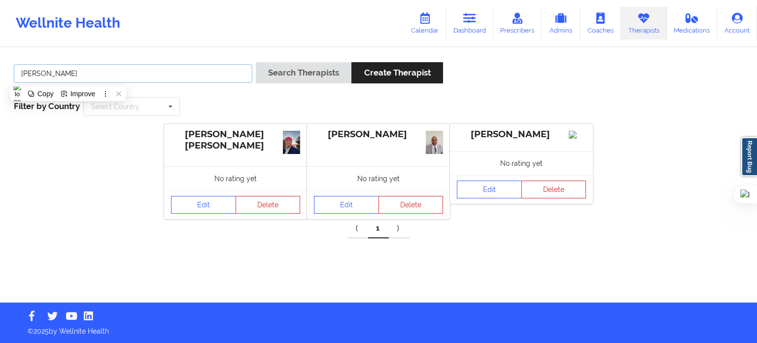
paste input "Weuste"
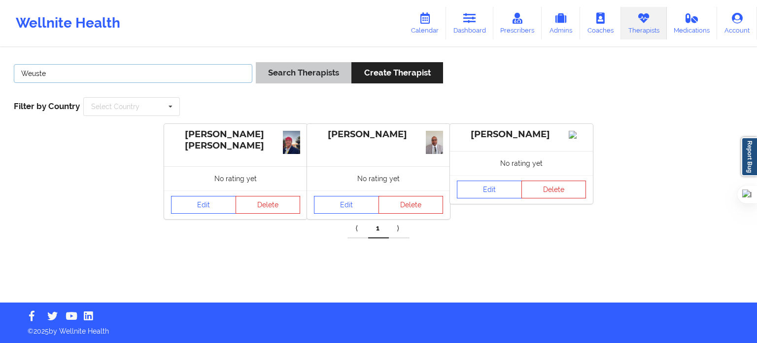
type input "Weuste"
click at [307, 73] on button "Search Therapists" at bounding box center [304, 72] width 96 height 21
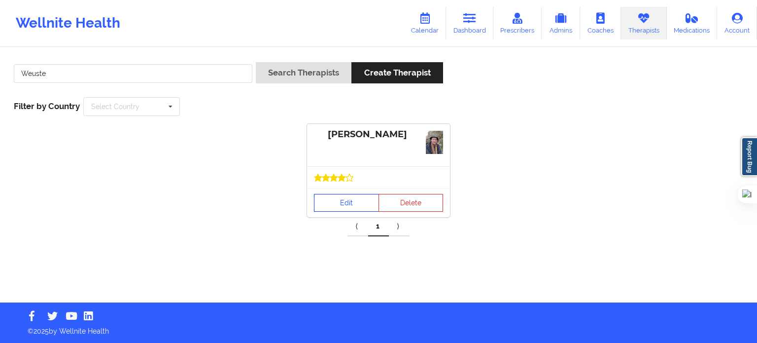
click at [340, 197] on link "Edit" at bounding box center [346, 203] width 65 height 18
